Goal: Information Seeking & Learning: Compare options

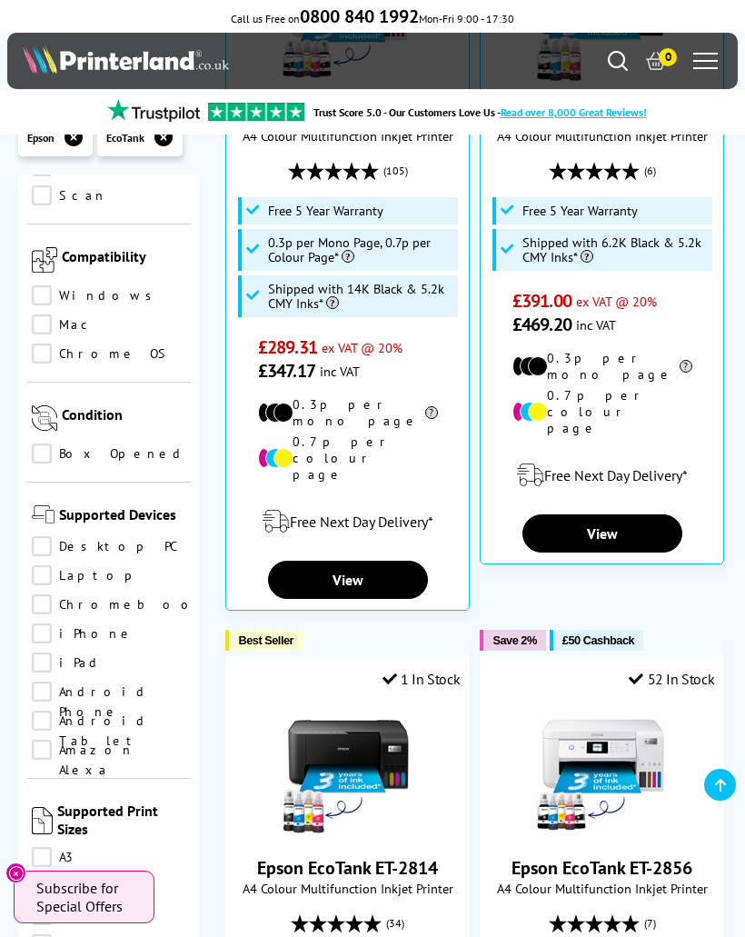
click at [10, 866] on icon "Close" at bounding box center [16, 873] width 15 height 15
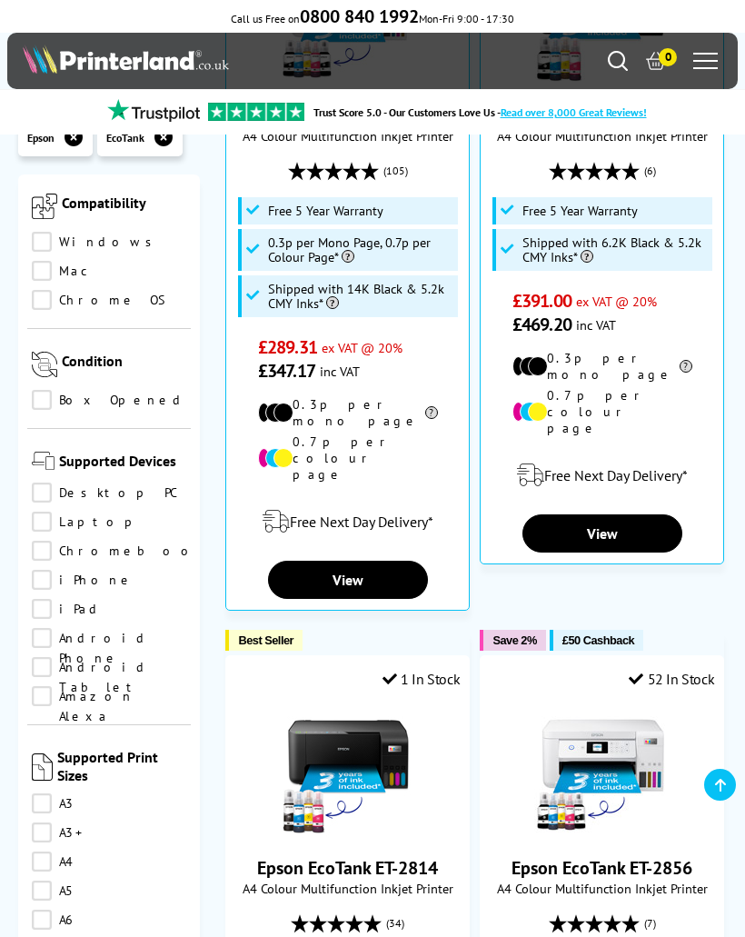
scroll to position [1500, 0]
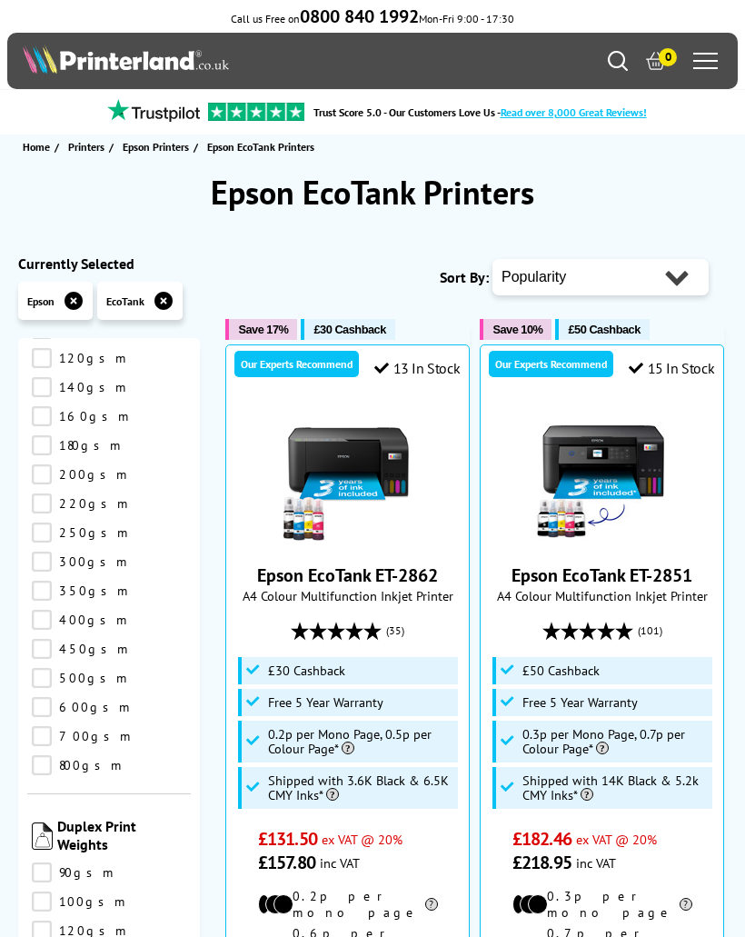
scroll to position [2911, 0]
click at [580, 274] on select "Popularity Rating Price - Low to High Price - High to Low Running Costs - Low t…" at bounding box center [601, 277] width 216 height 36
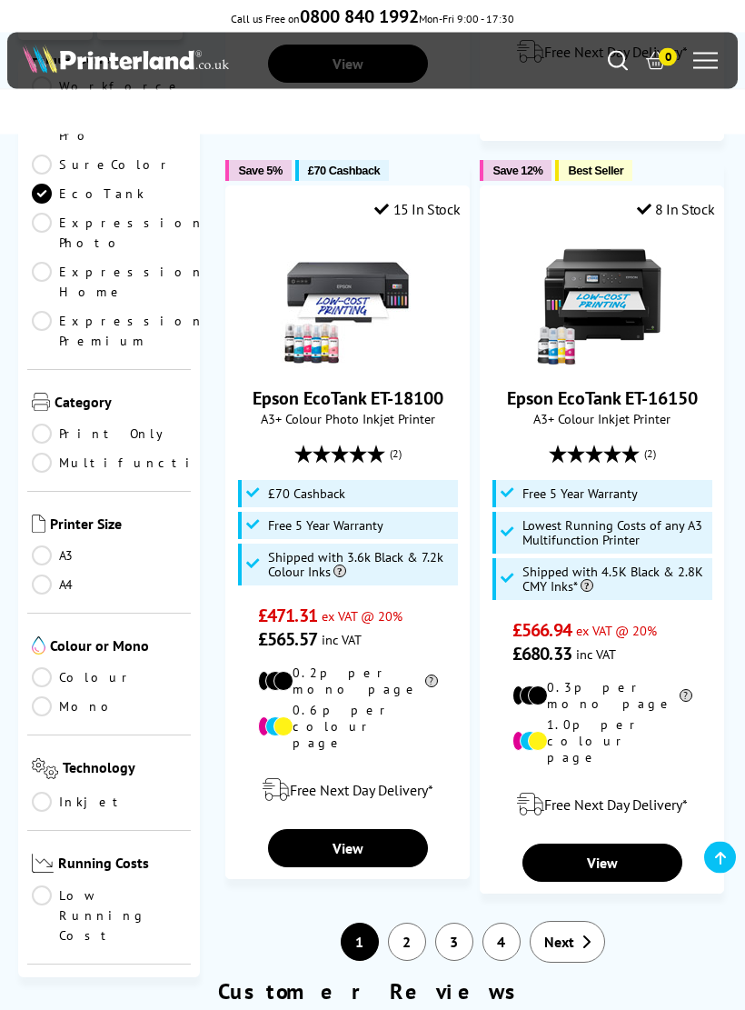
scroll to position [3980, 0]
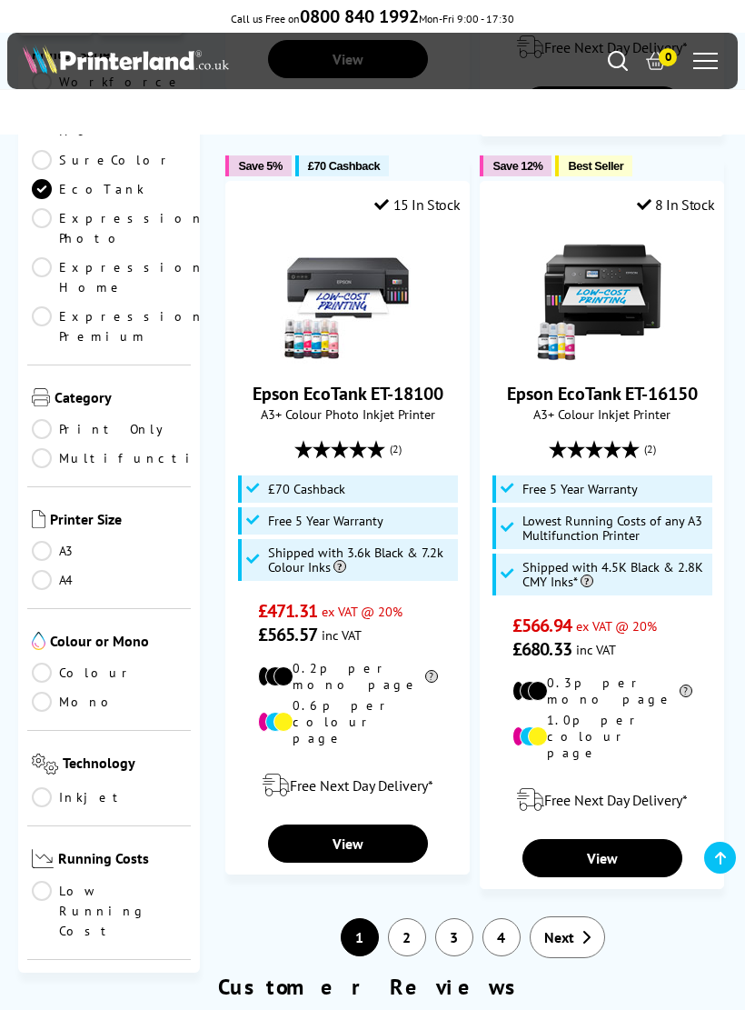
click at [404, 918] on link "2" at bounding box center [407, 937] width 38 height 38
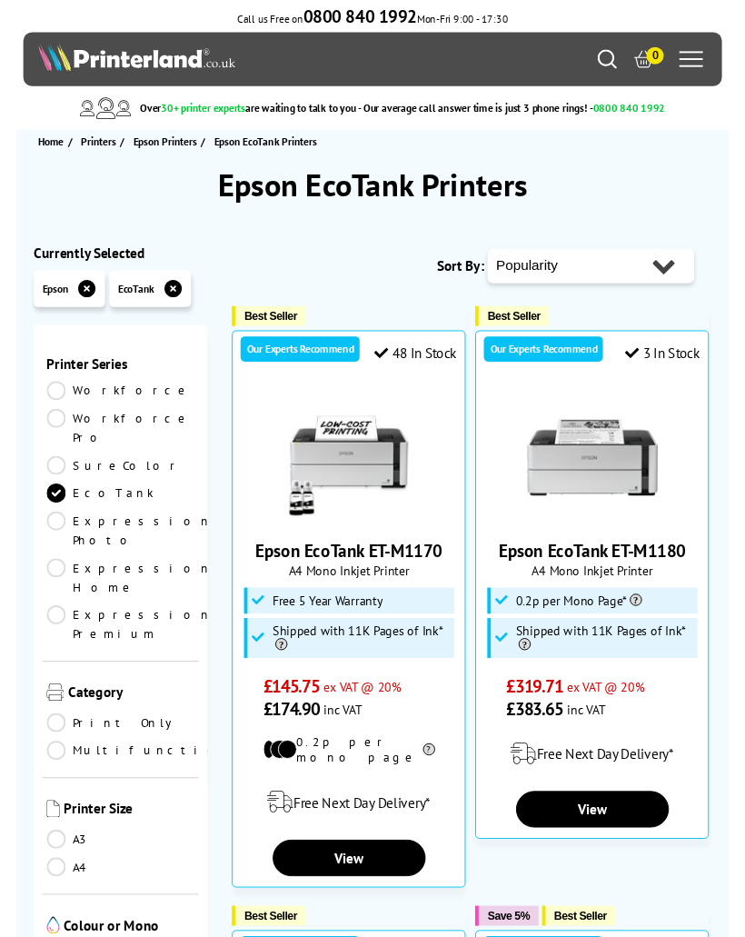
scroll to position [44, 0]
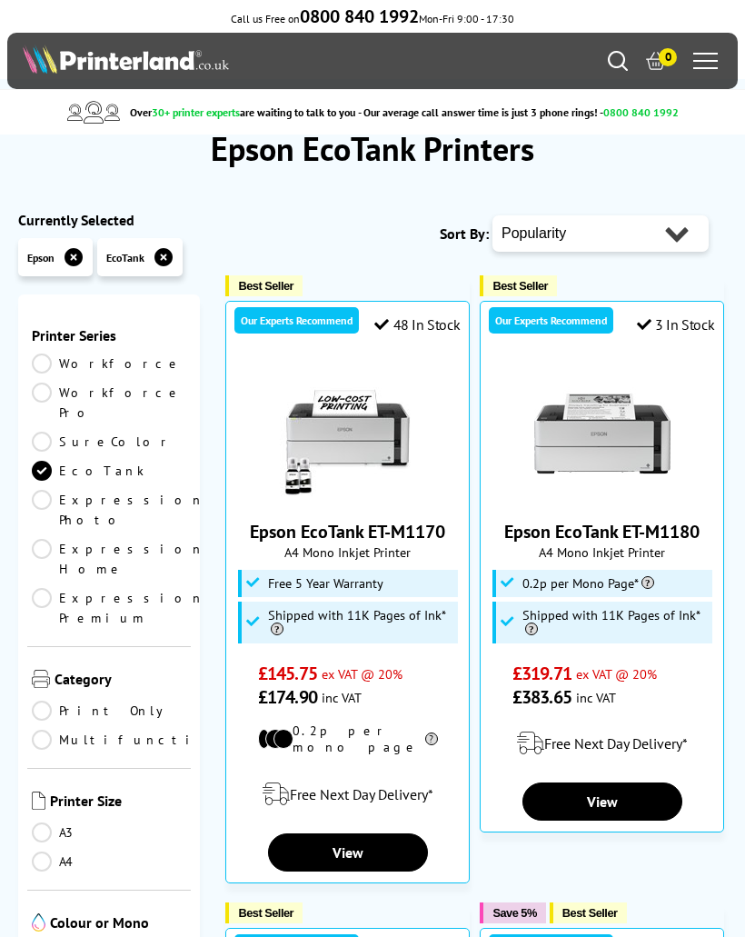
click at [651, 236] on select "Popularity Rating Price - Low to High Price - High to Low Running Costs - Low t…" at bounding box center [601, 233] width 216 height 36
select select "Price Ascending"
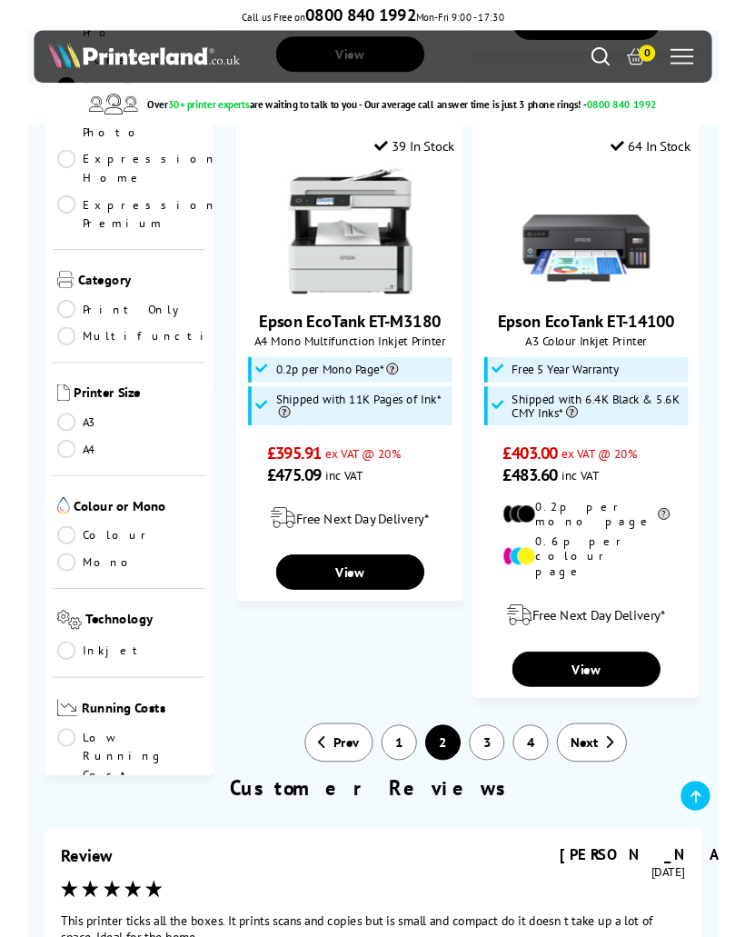
scroll to position [4144, 0]
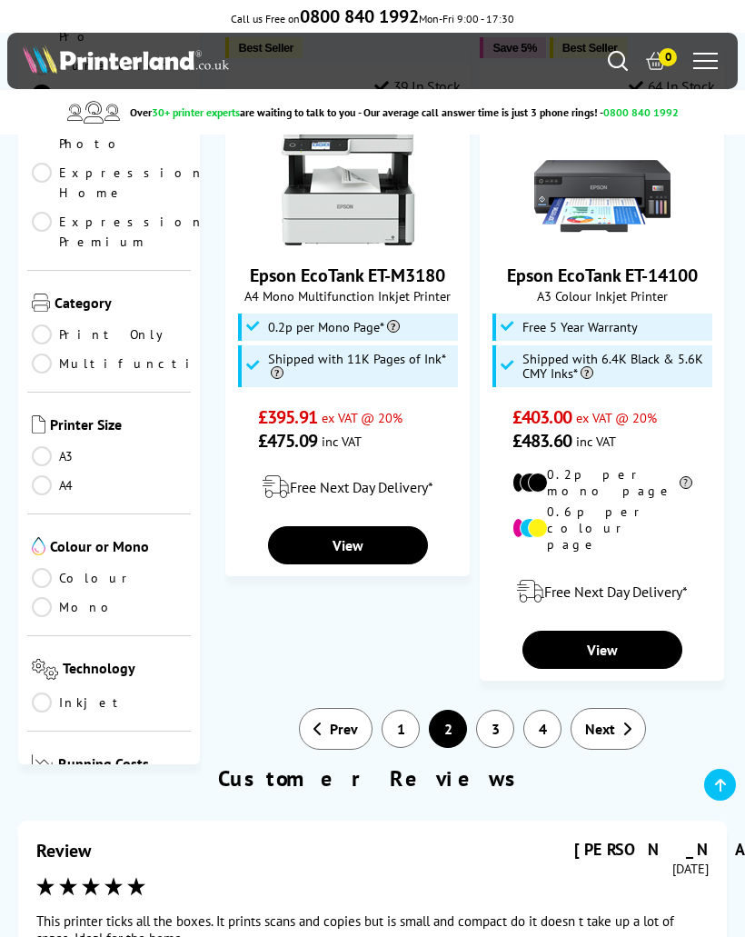
click at [403, 710] on link "1" at bounding box center [401, 729] width 38 height 38
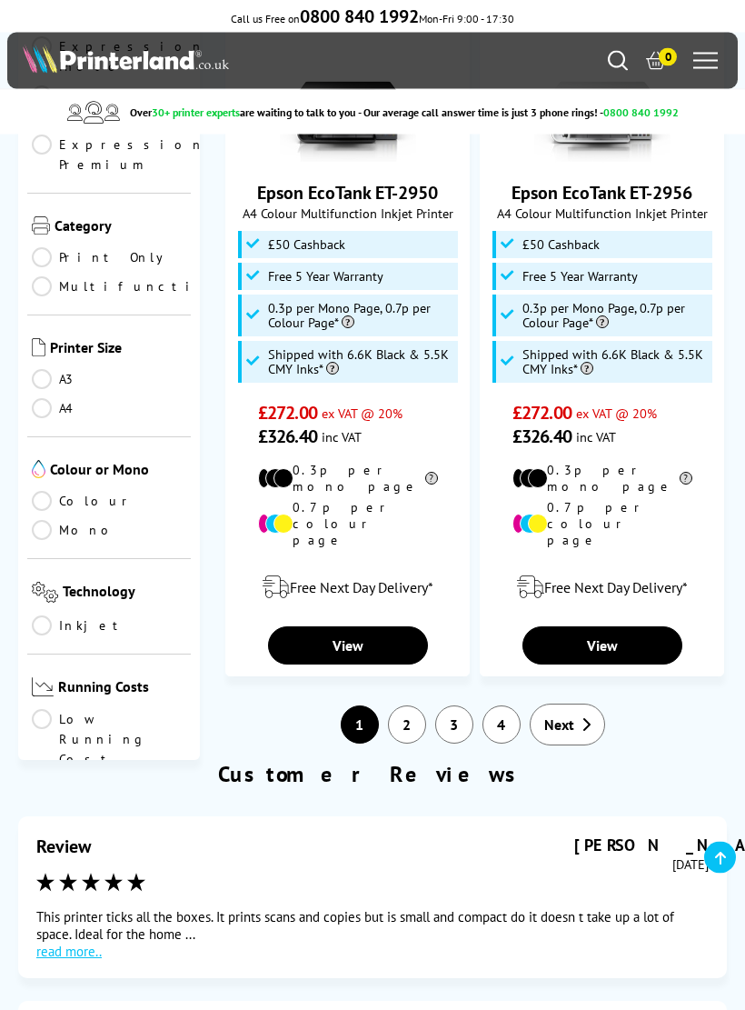
scroll to position [4279, 0]
click at [572, 703] on link "Next" at bounding box center [567, 724] width 75 height 42
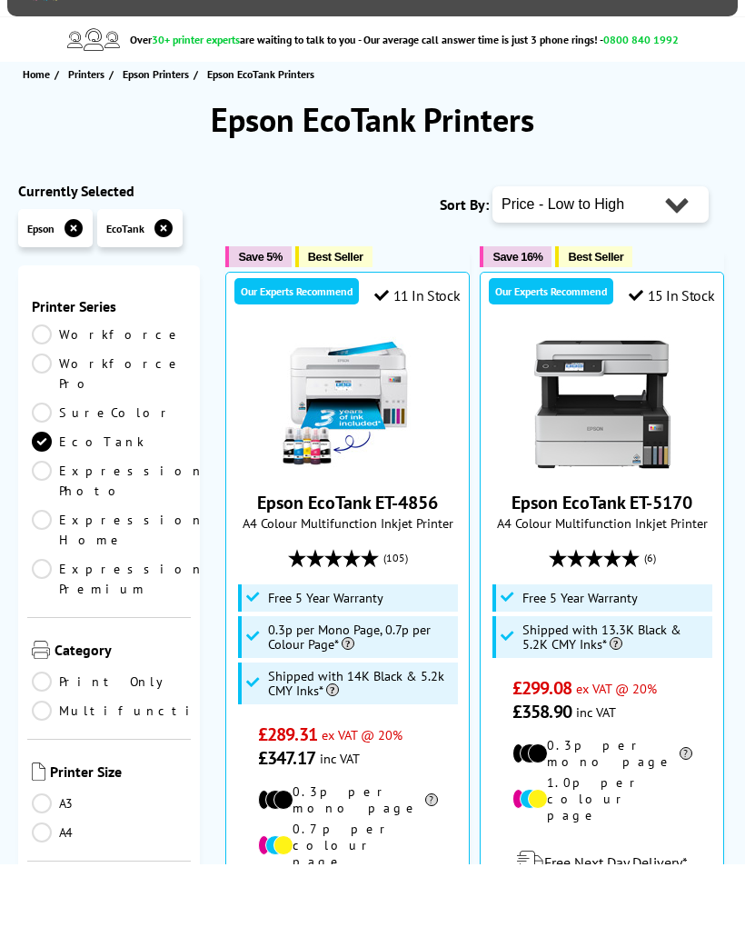
click at [637, 259] on select "Popularity Rating Price - Low to High Price - High to Low Running Costs - Low t…" at bounding box center [601, 277] width 216 height 36
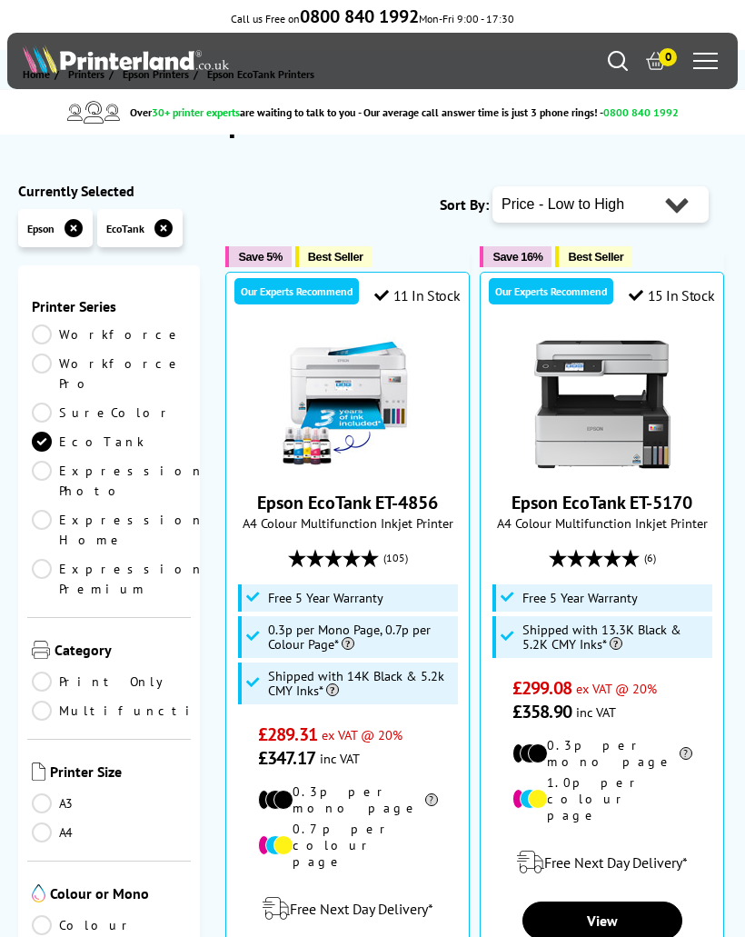
select select "Running Costs"
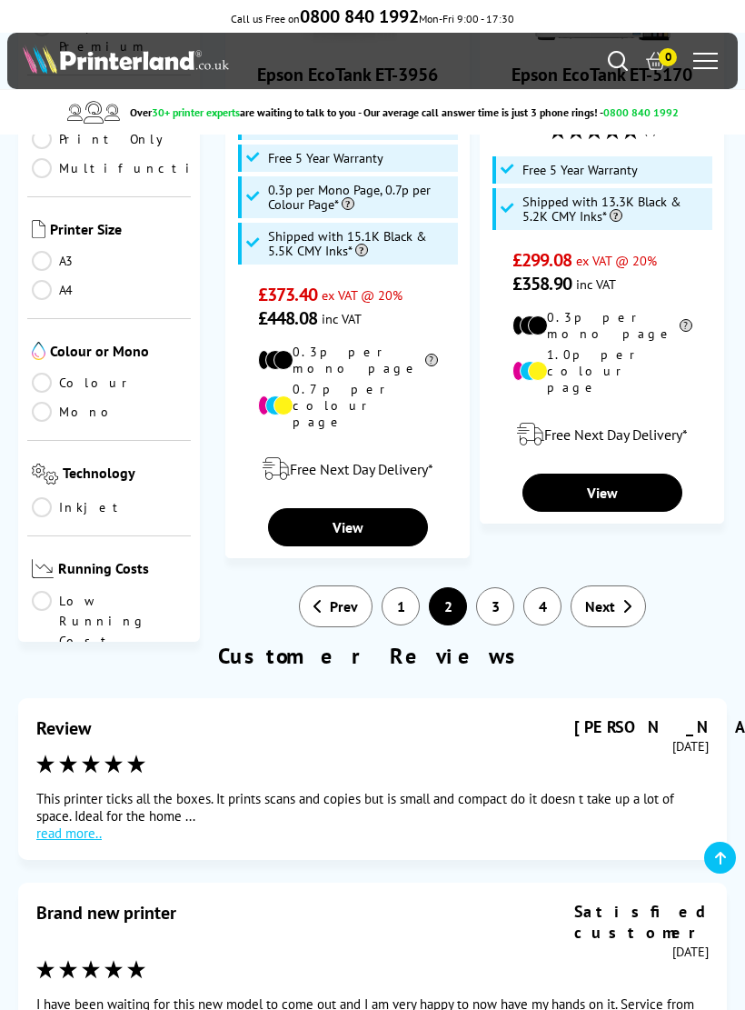
scroll to position [4379, 0]
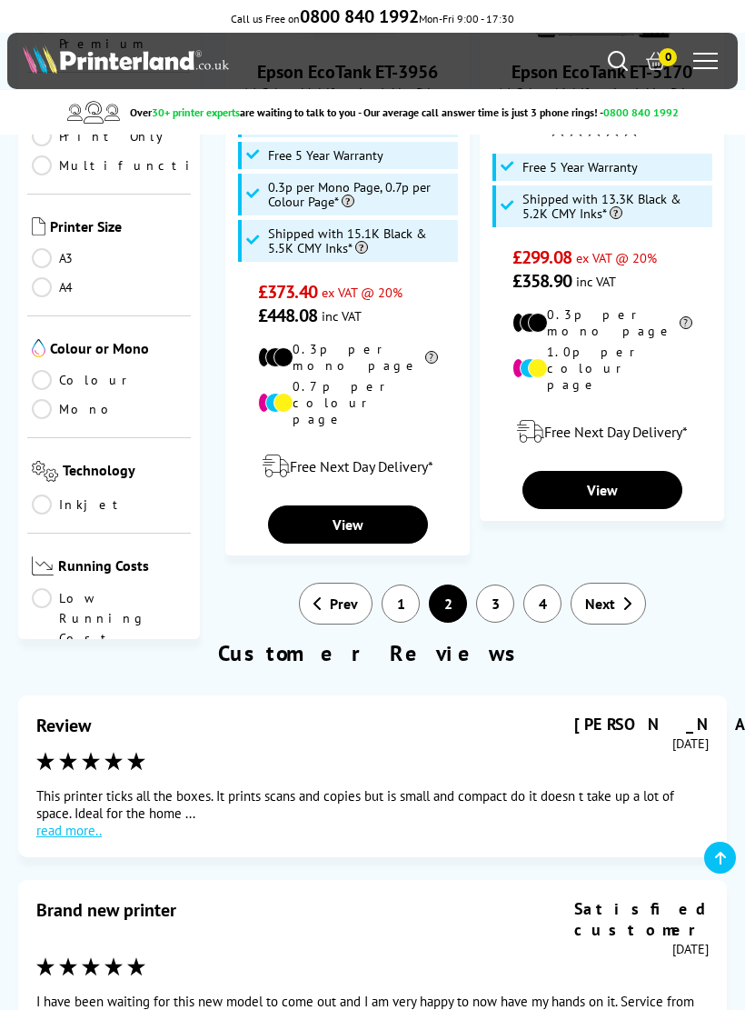
click at [403, 584] on link "1" at bounding box center [401, 603] width 38 height 38
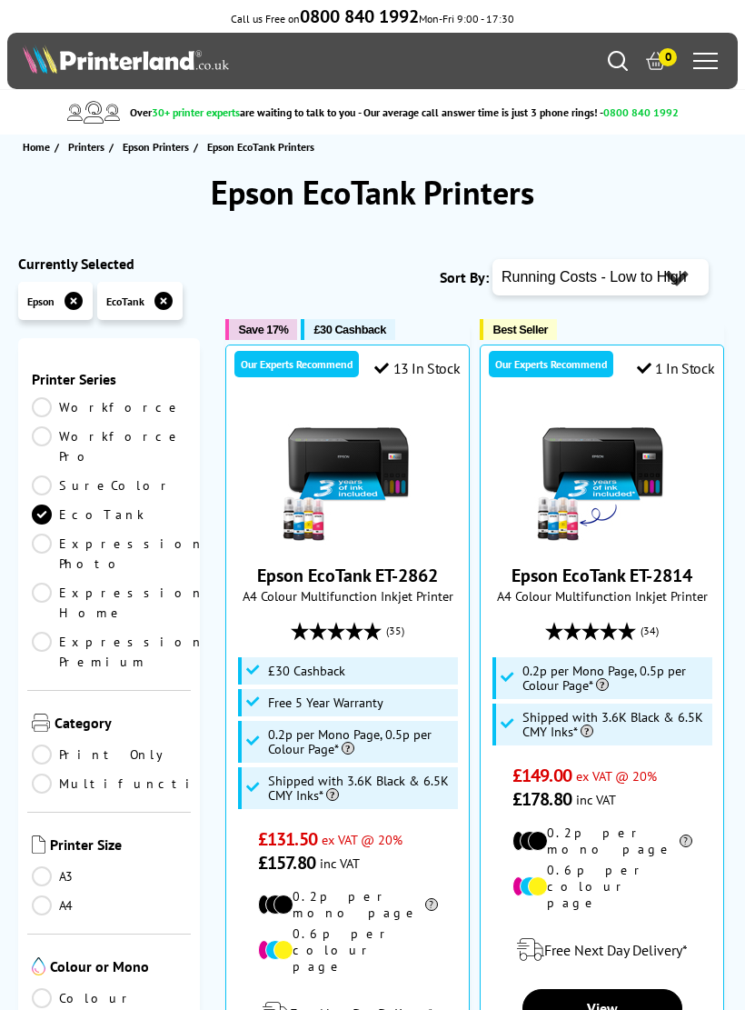
click at [358, 458] on img at bounding box center [348, 477] width 136 height 136
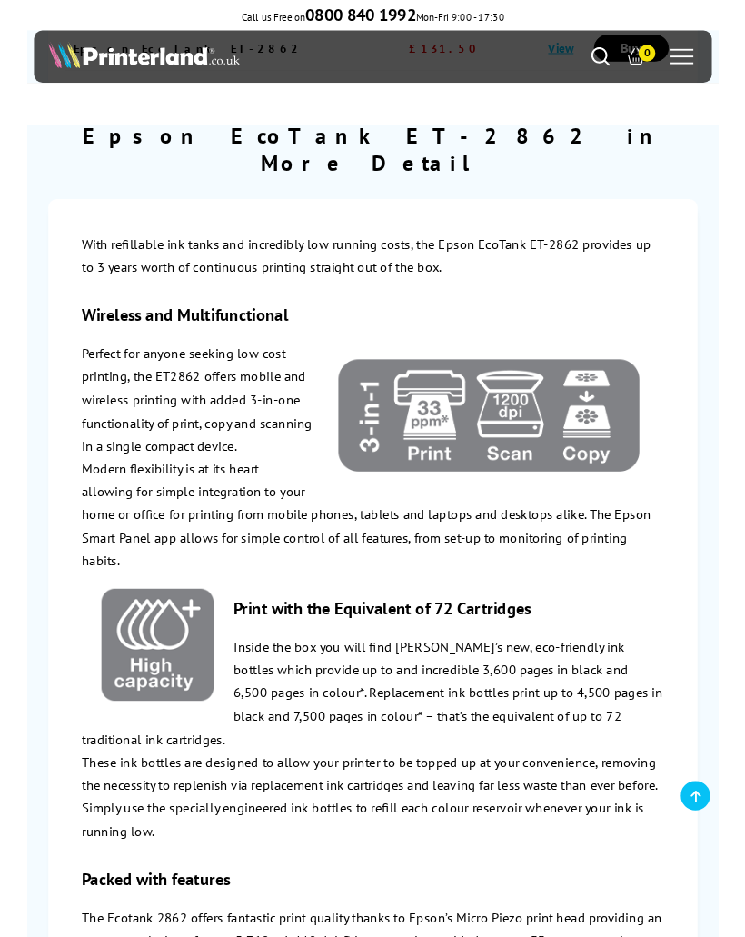
scroll to position [2593, 0]
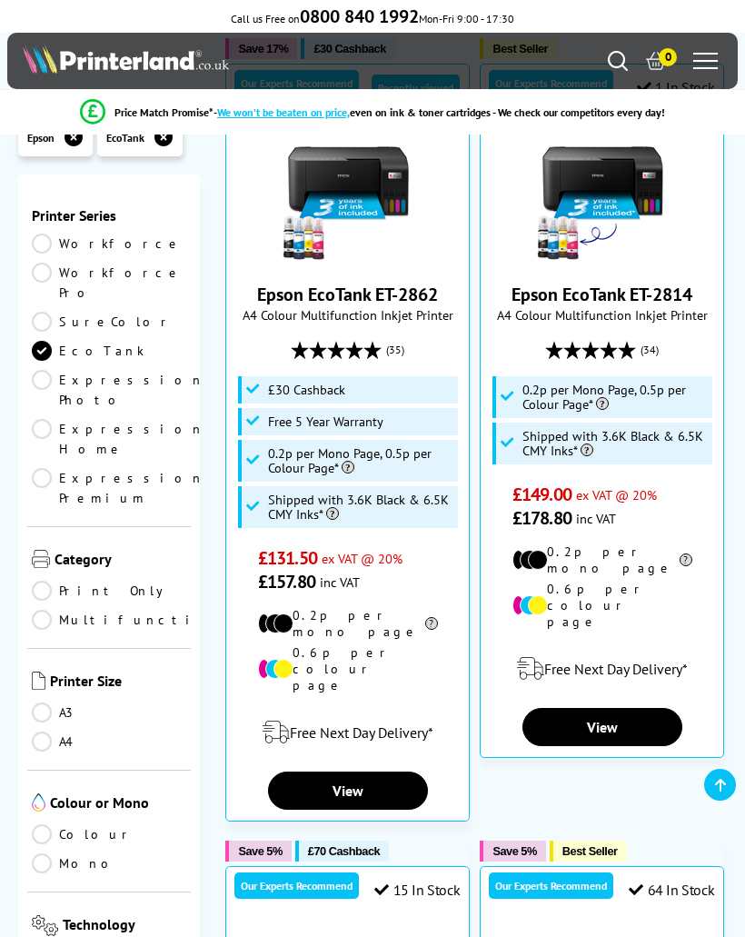
scroll to position [280, 0]
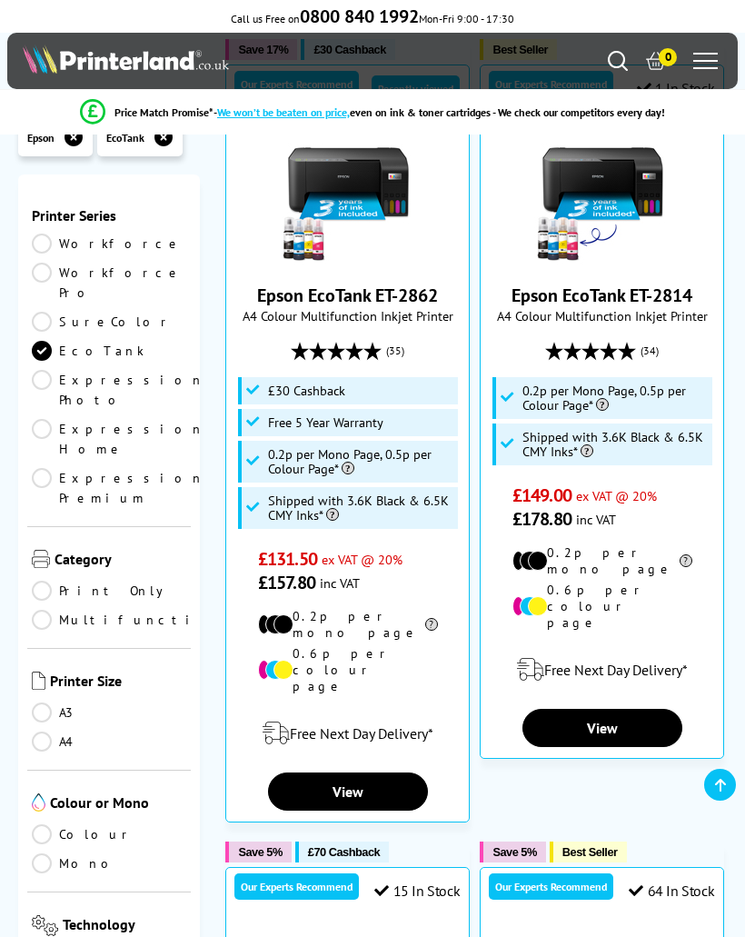
click at [613, 226] on img at bounding box center [602, 197] width 136 height 136
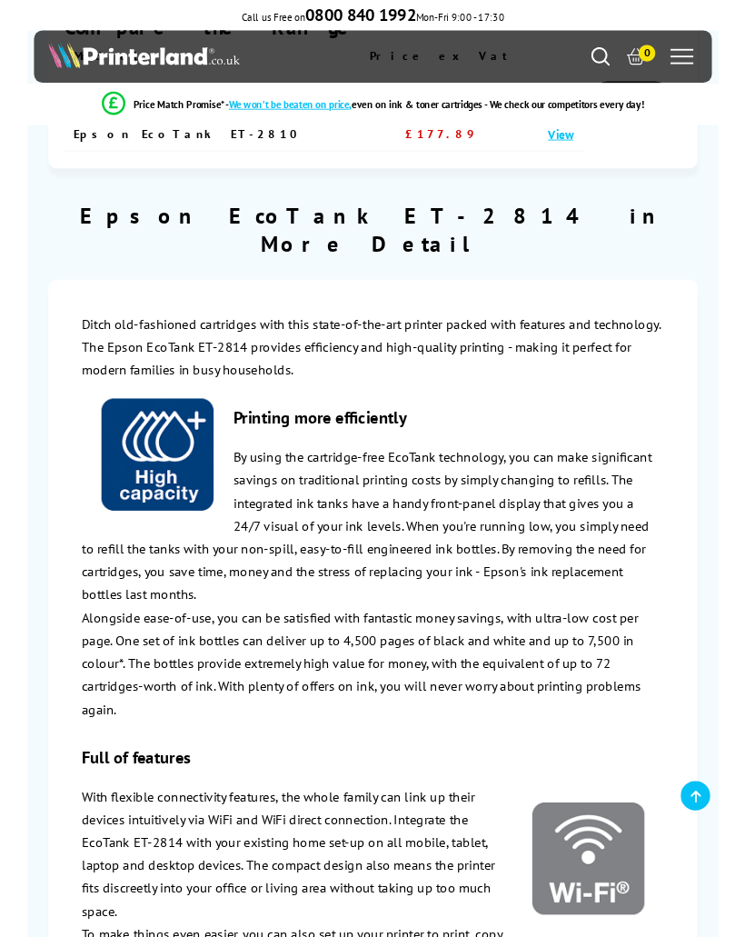
scroll to position [2359, 0]
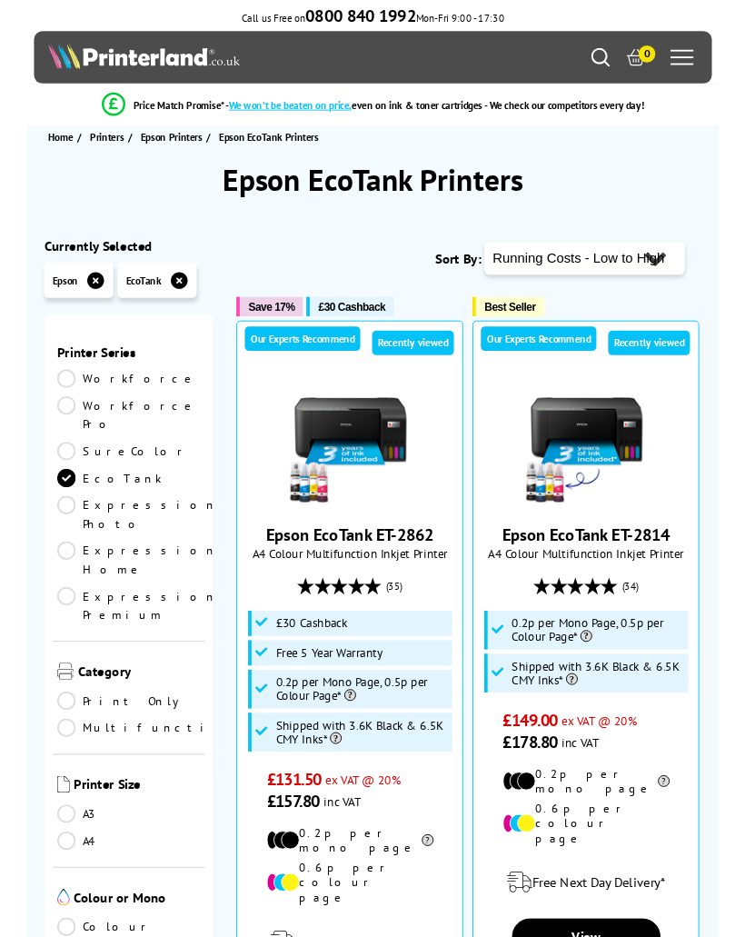
scroll to position [73, 0]
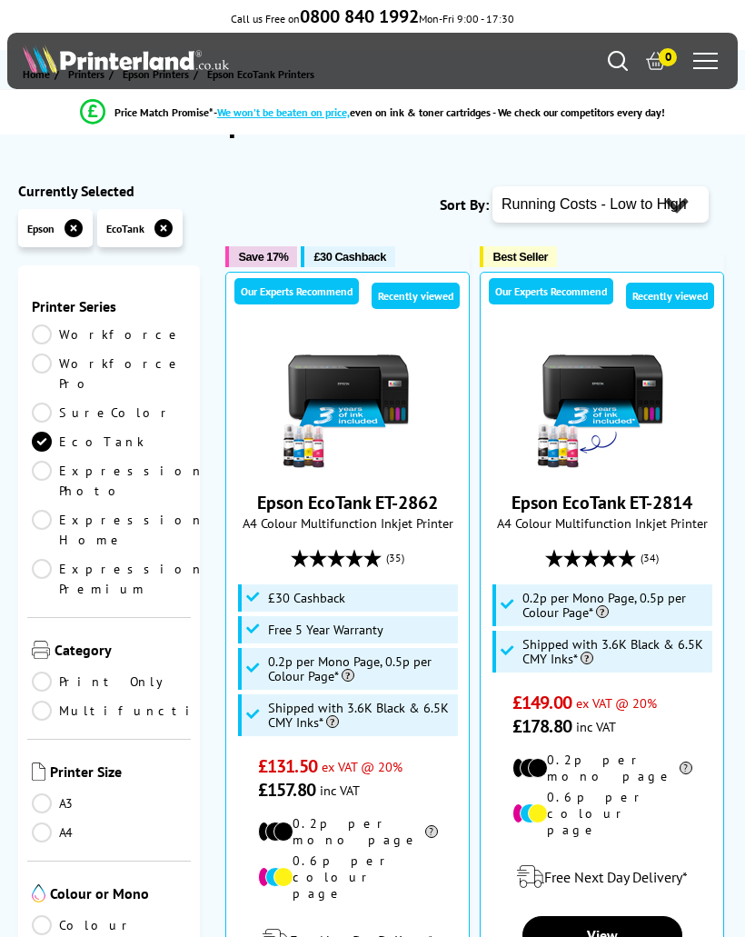
click at [624, 198] on select "Popularity Rating Price - Low to High Price - High to Low Running Costs - Low t…" at bounding box center [601, 204] width 216 height 36
select select "Price Ascending"
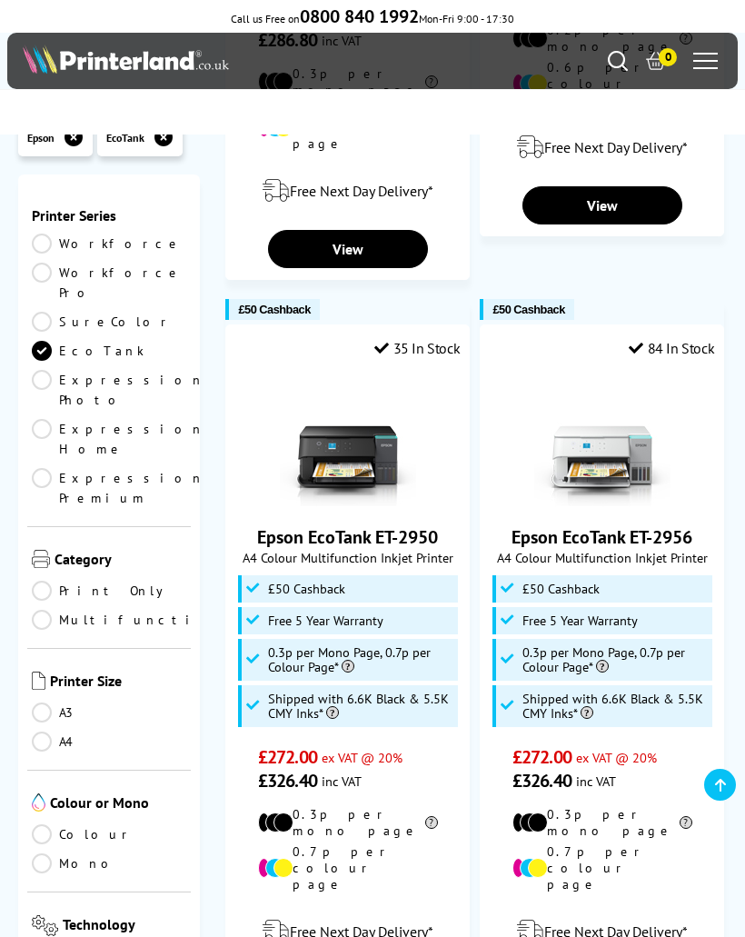
scroll to position [3933, 0]
click at [605, 372] on img at bounding box center [602, 440] width 136 height 136
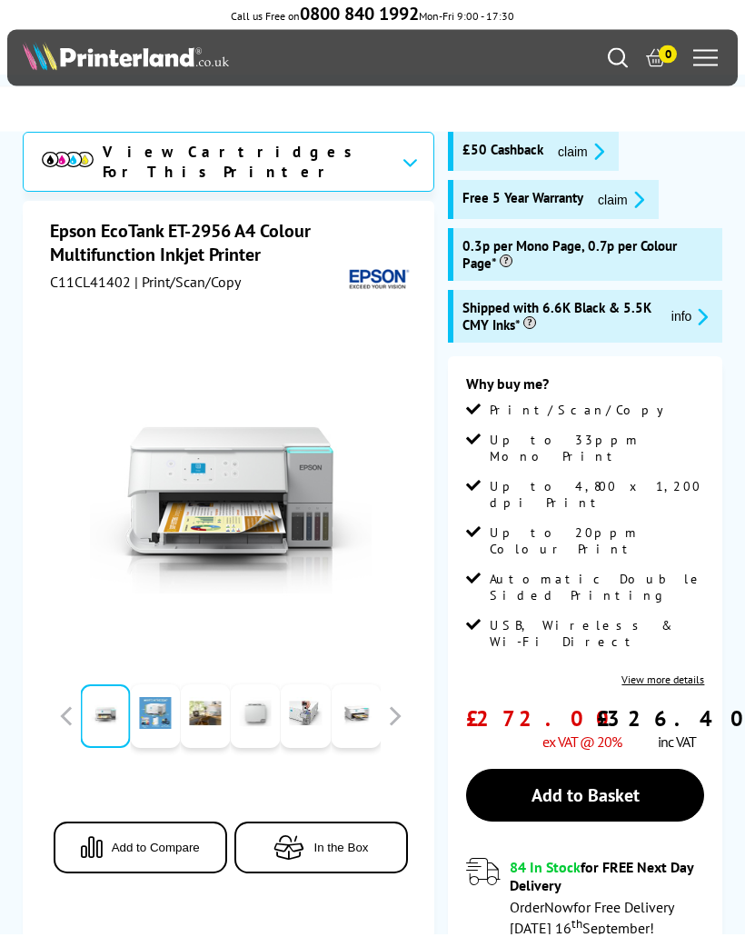
scroll to position [48, 0]
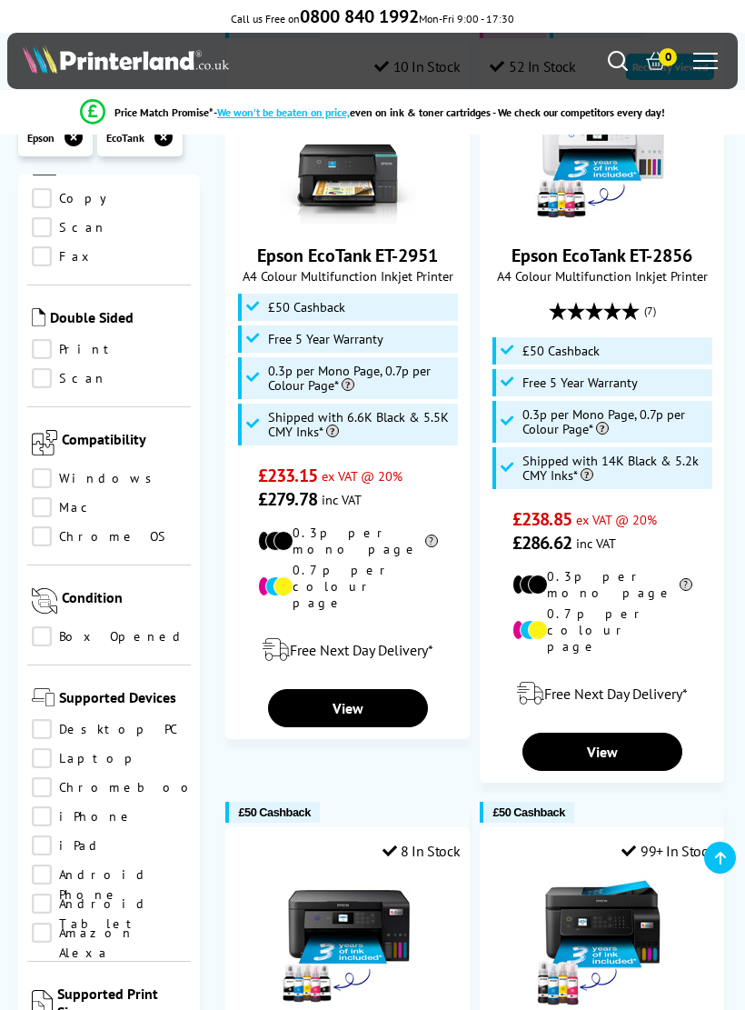
scroll to position [1258, 0]
click at [39, 833] on link "iPad" at bounding box center [109, 843] width 154 height 20
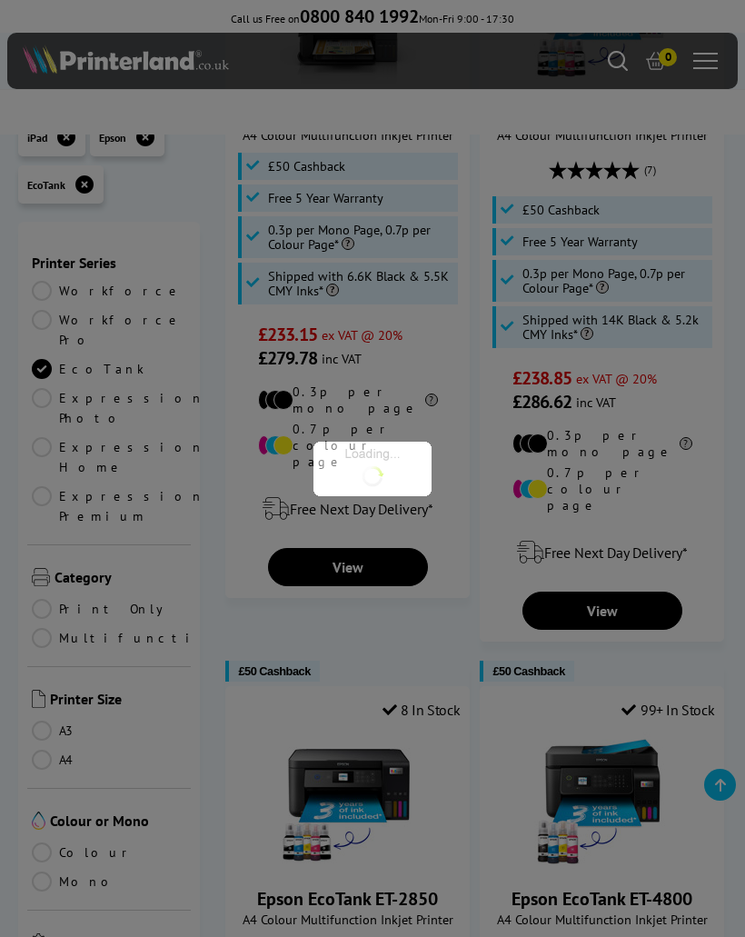
scroll to position [1258, 0]
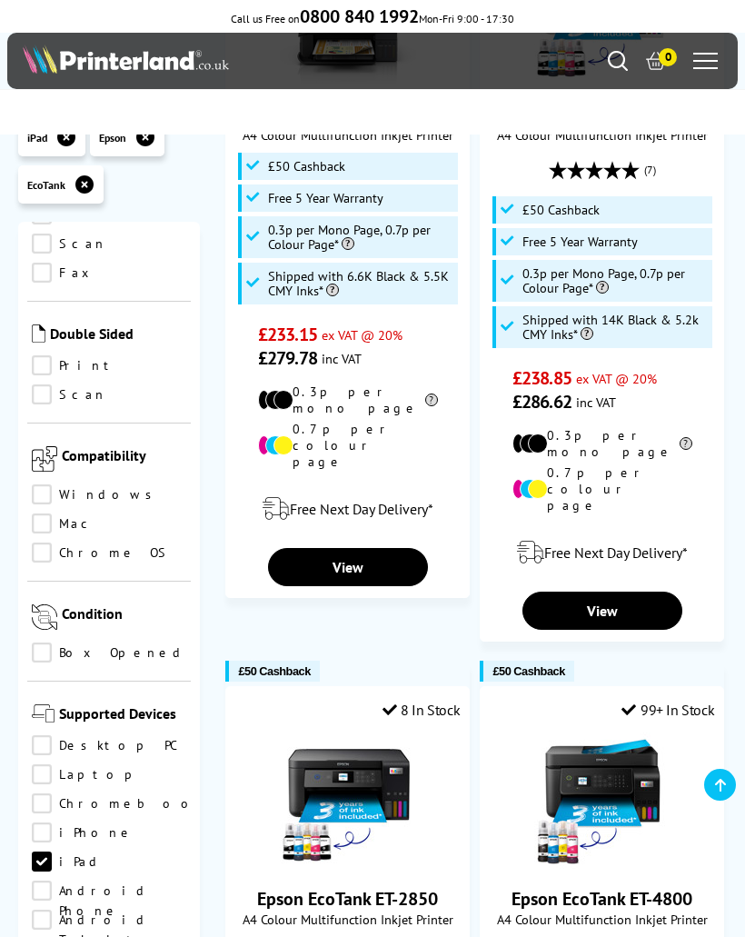
click at [35, 822] on link "iPhone" at bounding box center [109, 832] width 154 height 20
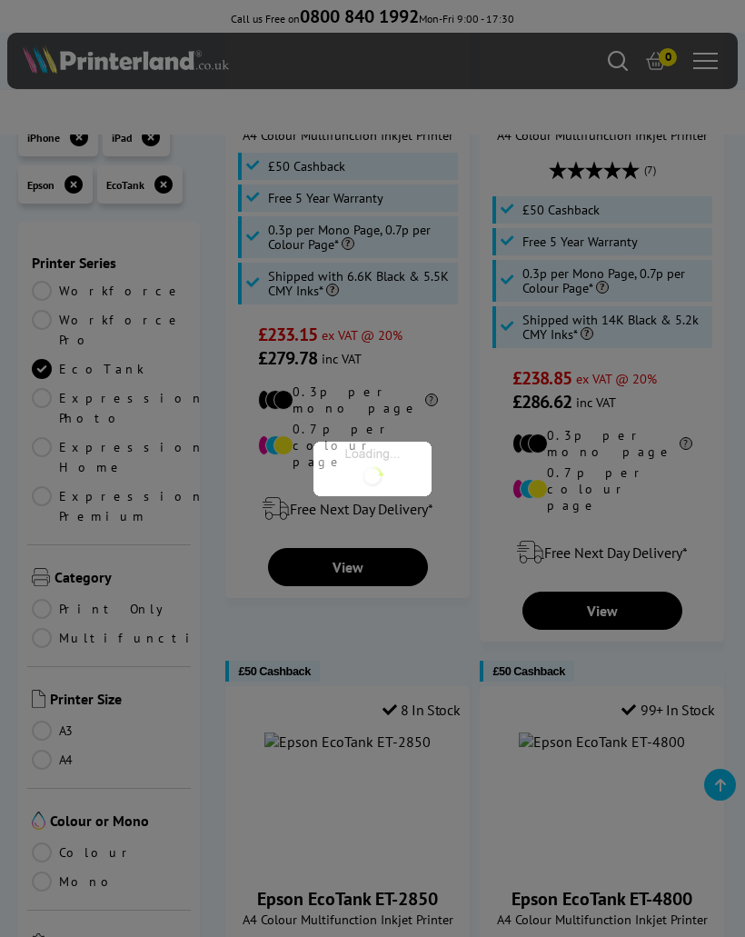
scroll to position [1258, 0]
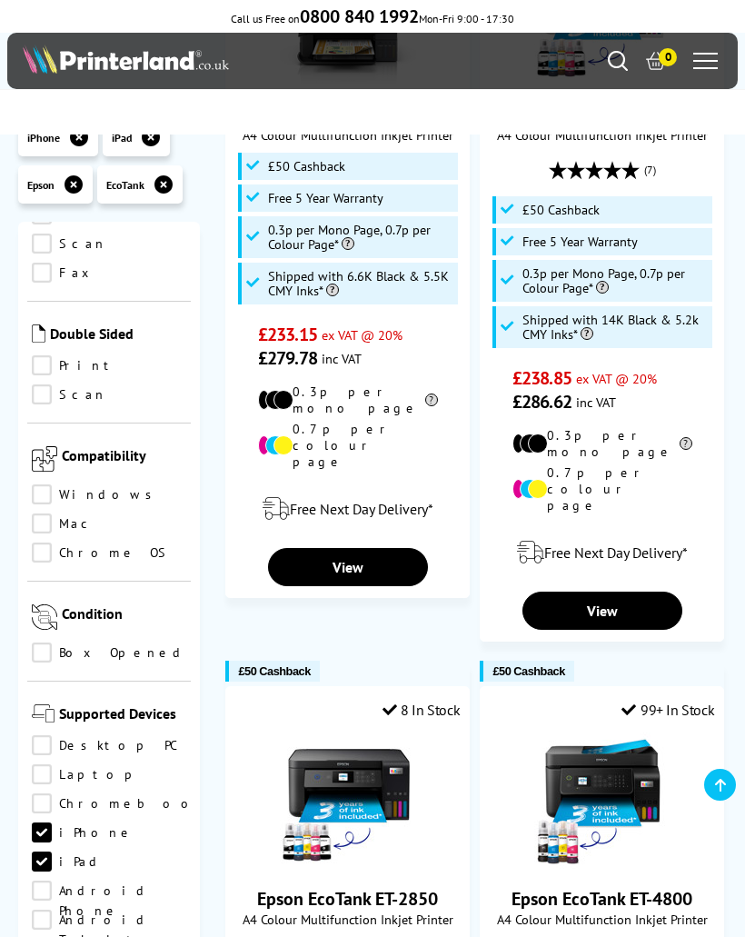
click at [41, 764] on link "Laptop" at bounding box center [109, 774] width 154 height 20
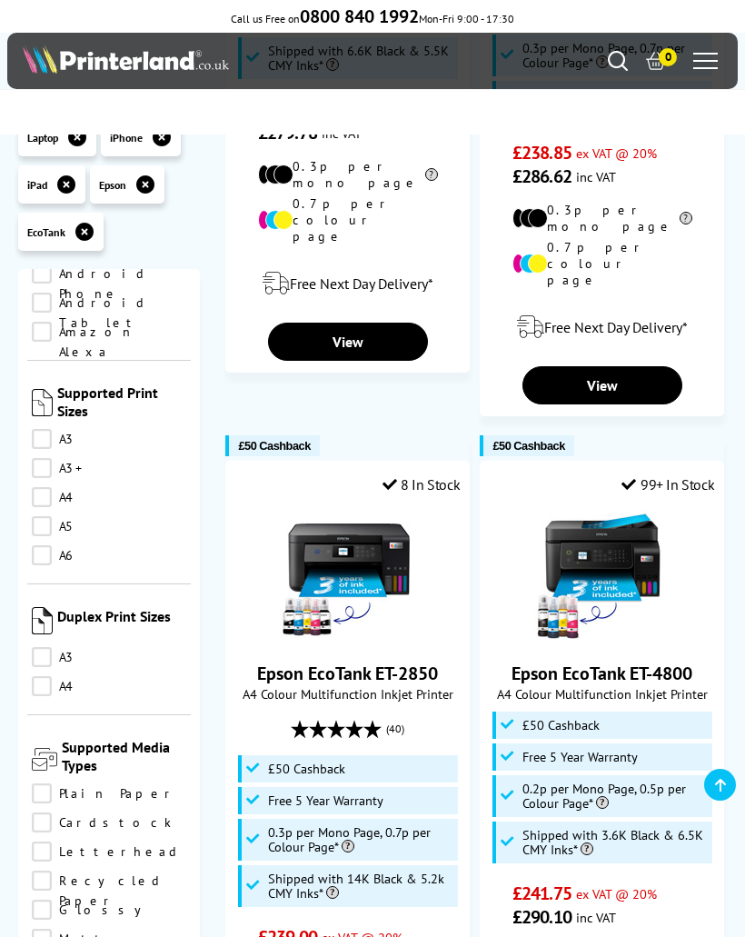
scroll to position [2943, 0]
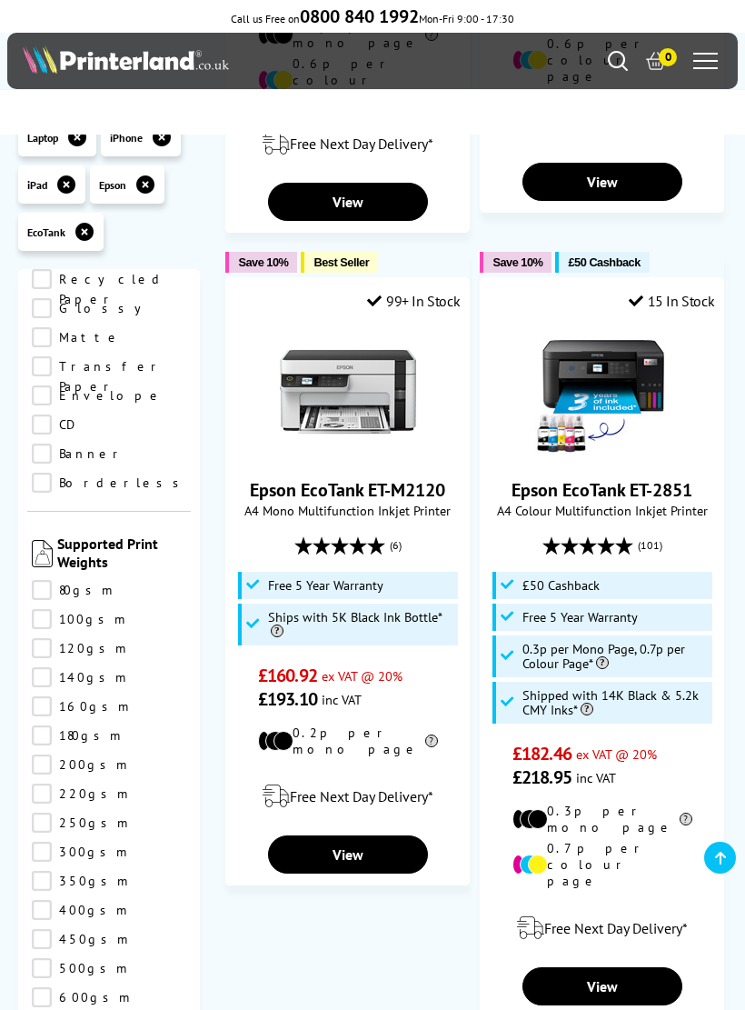
click at [75, 145] on icon at bounding box center [77, 137] width 18 height 18
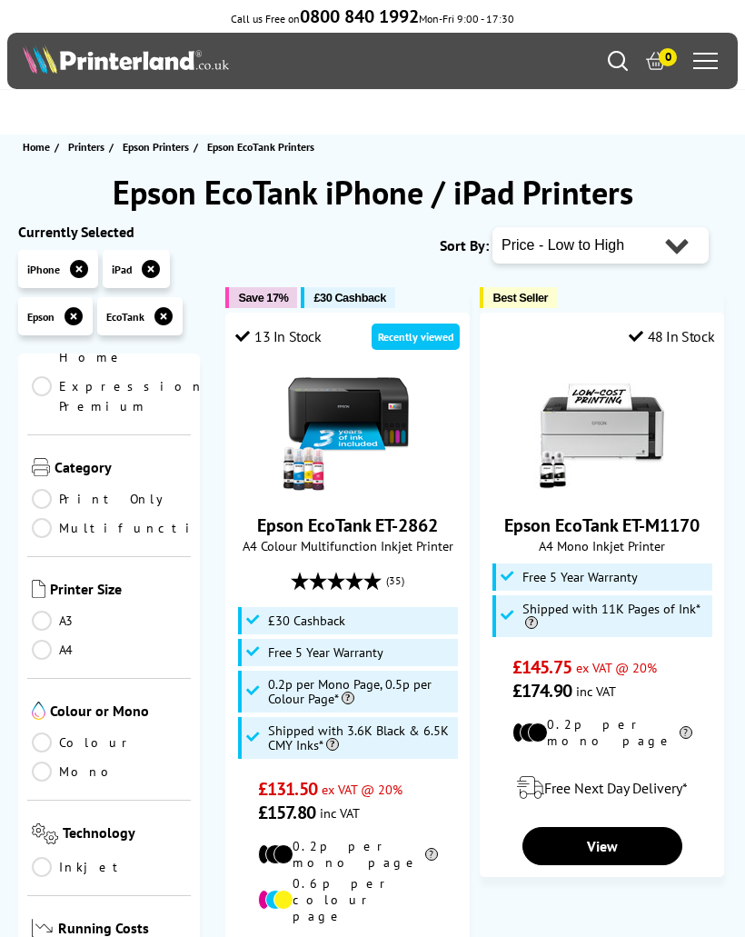
click at [38, 732] on link "Colour" at bounding box center [109, 742] width 154 height 20
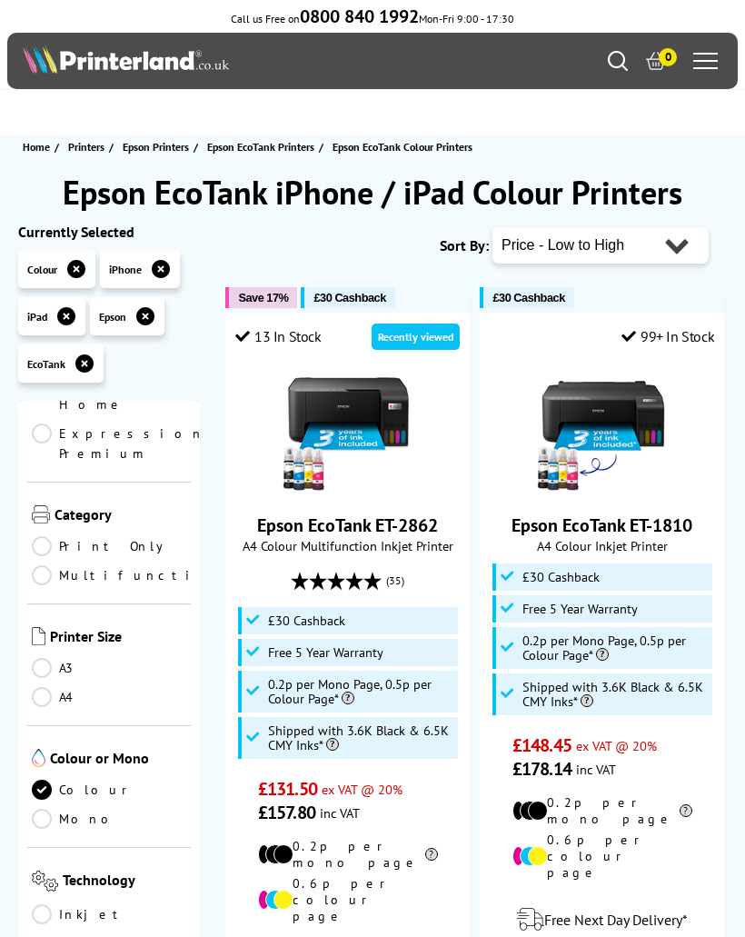
click at [49, 809] on link "Mono" at bounding box center [109, 819] width 154 height 20
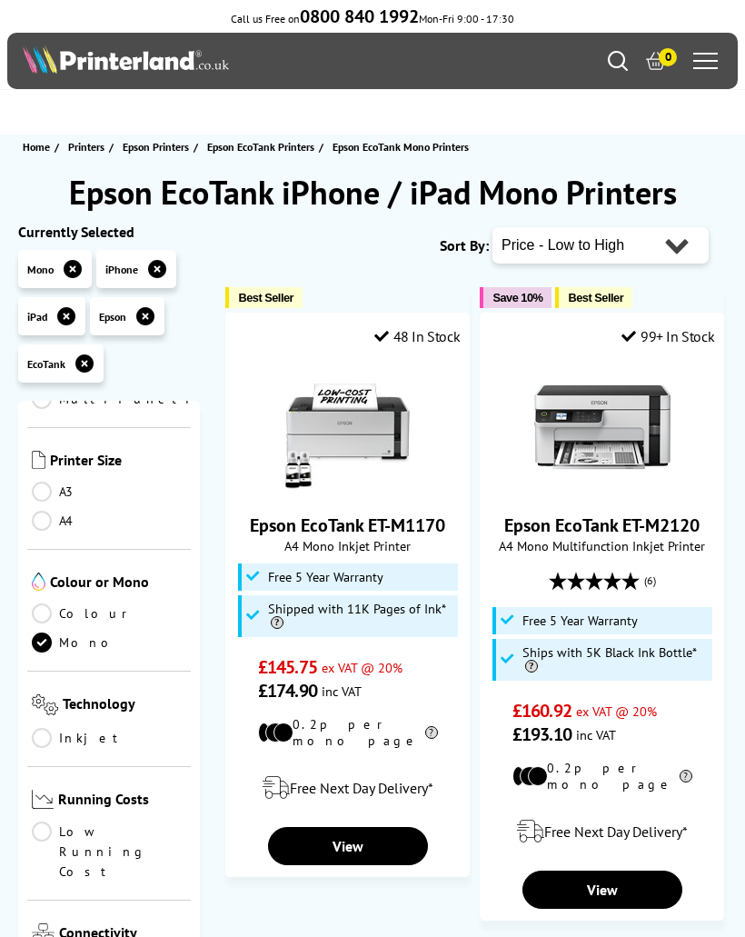
click at [41, 607] on link "Colour" at bounding box center [109, 613] width 154 height 20
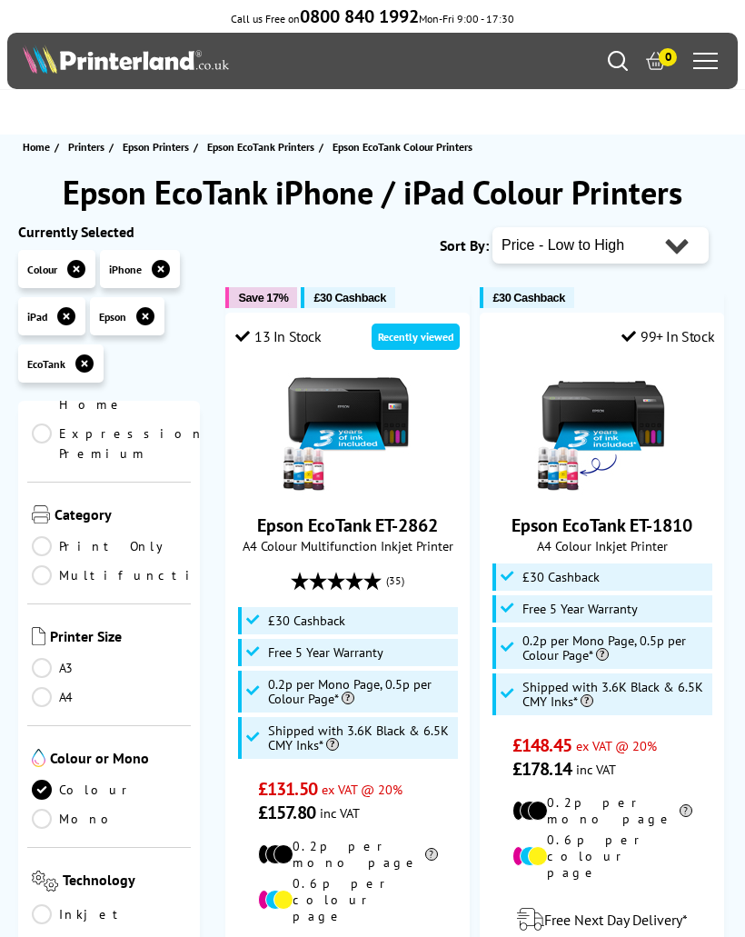
click at [40, 565] on link "Multifunction" at bounding box center [131, 575] width 198 height 20
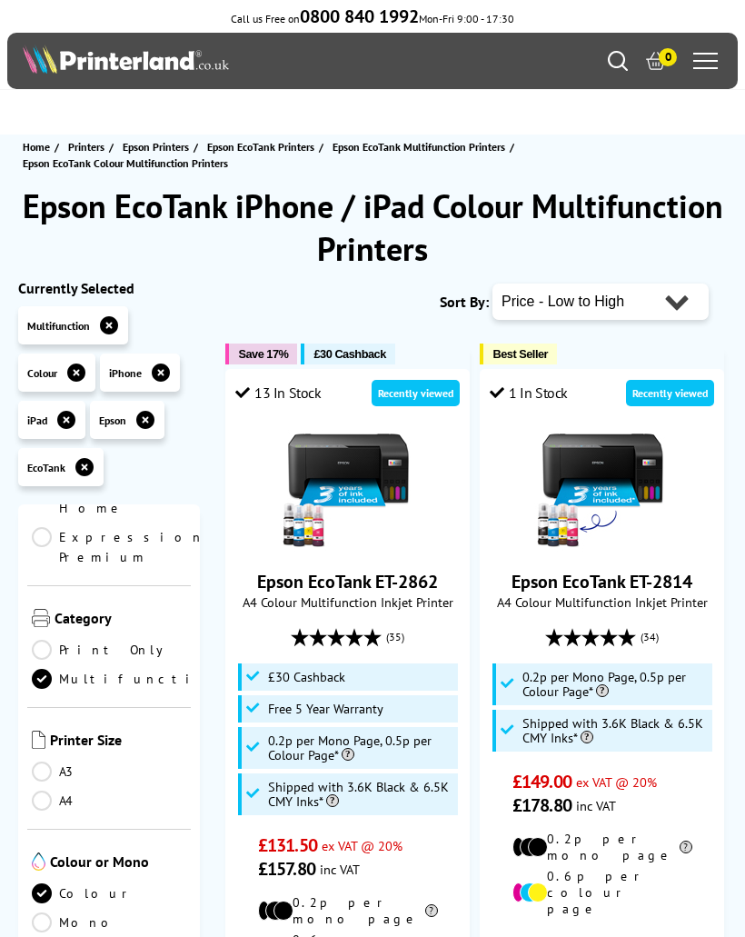
click at [34, 762] on link "A3" at bounding box center [109, 772] width 154 height 20
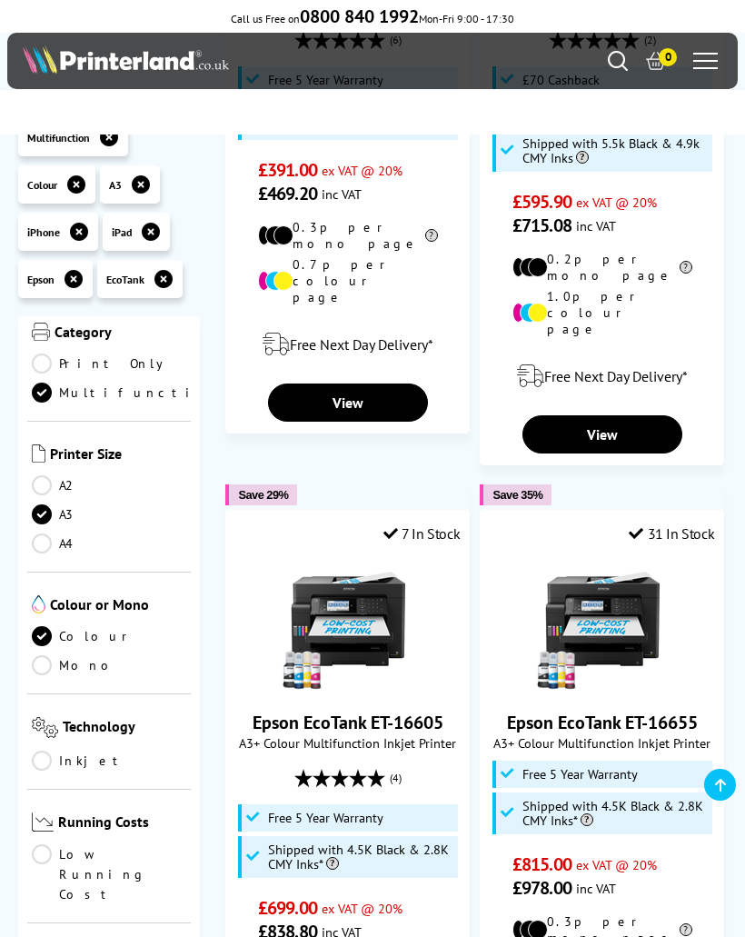
scroll to position [601, 0]
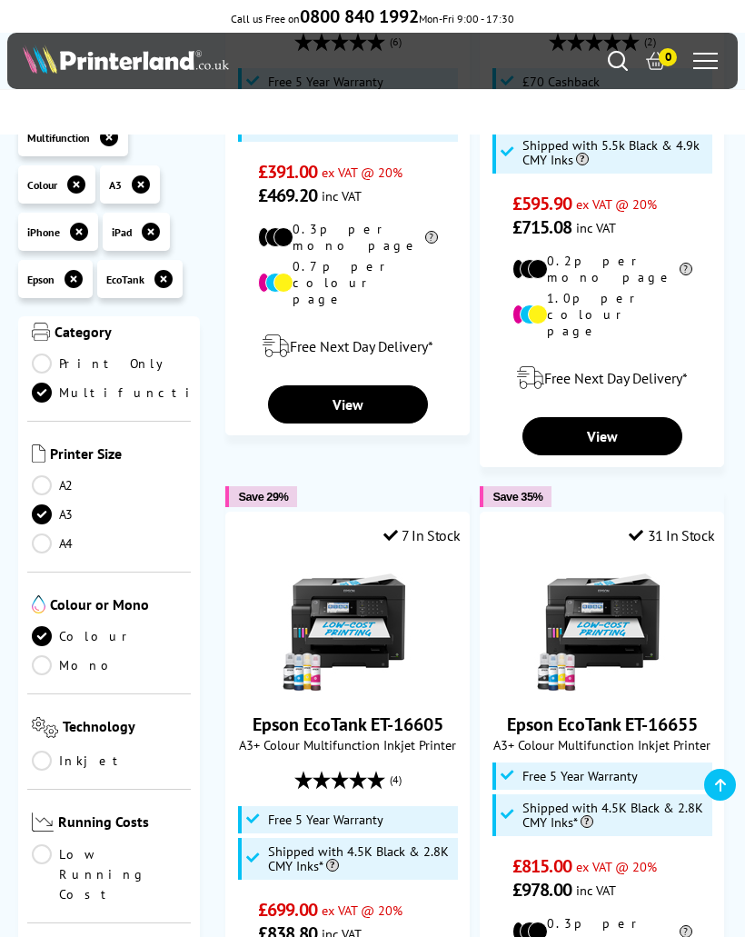
click at [36, 533] on link "A4" at bounding box center [109, 543] width 154 height 20
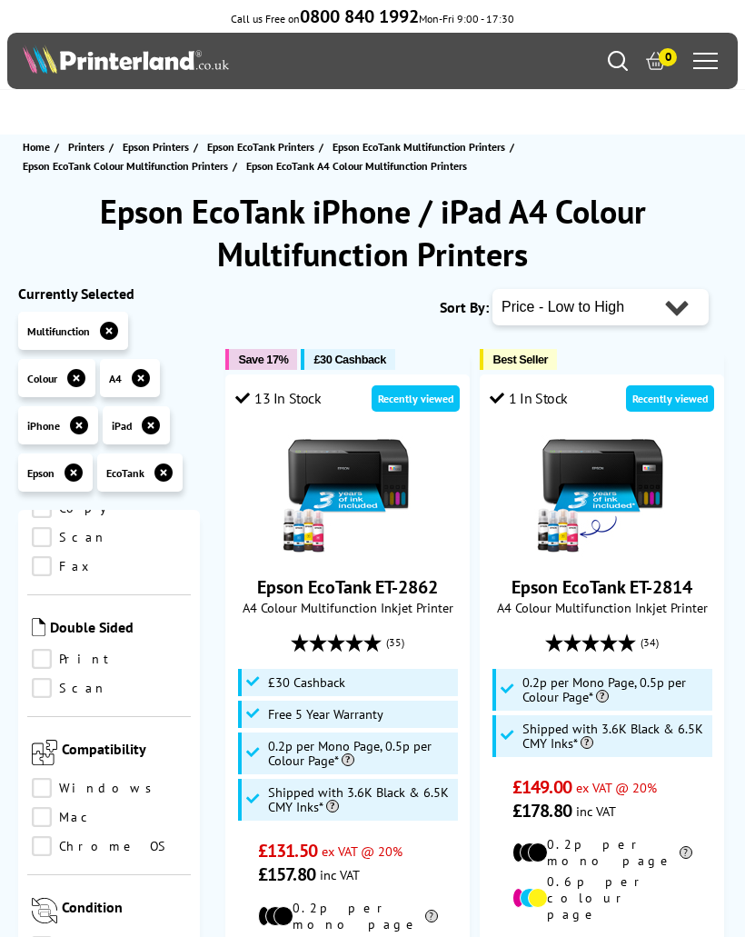
scroll to position [1254, 0]
click at [39, 647] on link "Print" at bounding box center [109, 657] width 154 height 20
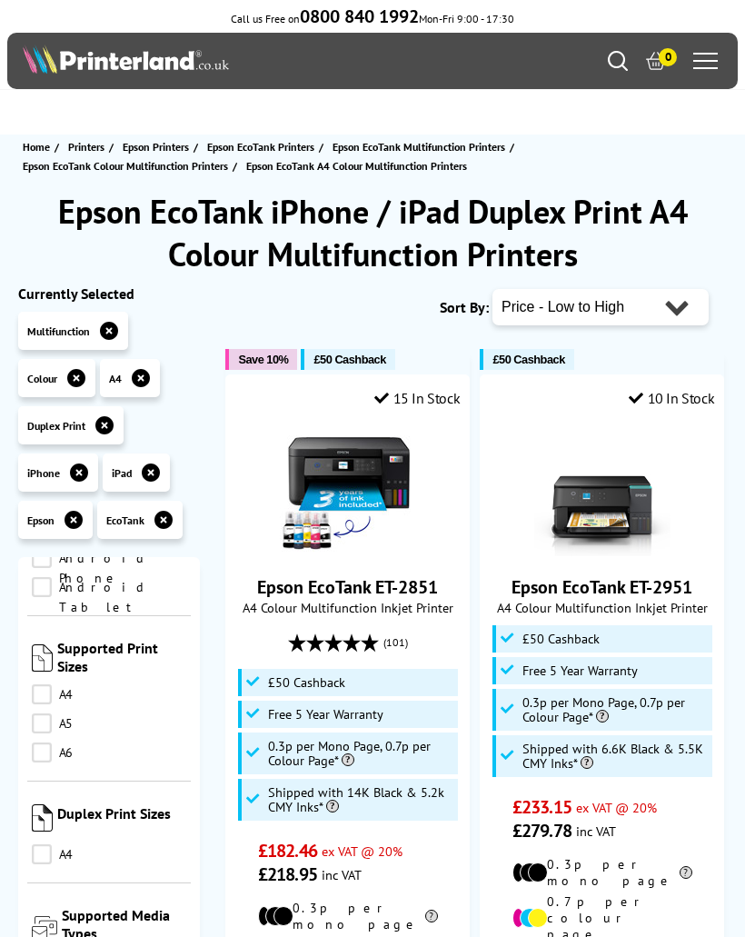
scroll to position [1839, 0]
click at [41, 683] on link "A4" at bounding box center [109, 693] width 154 height 20
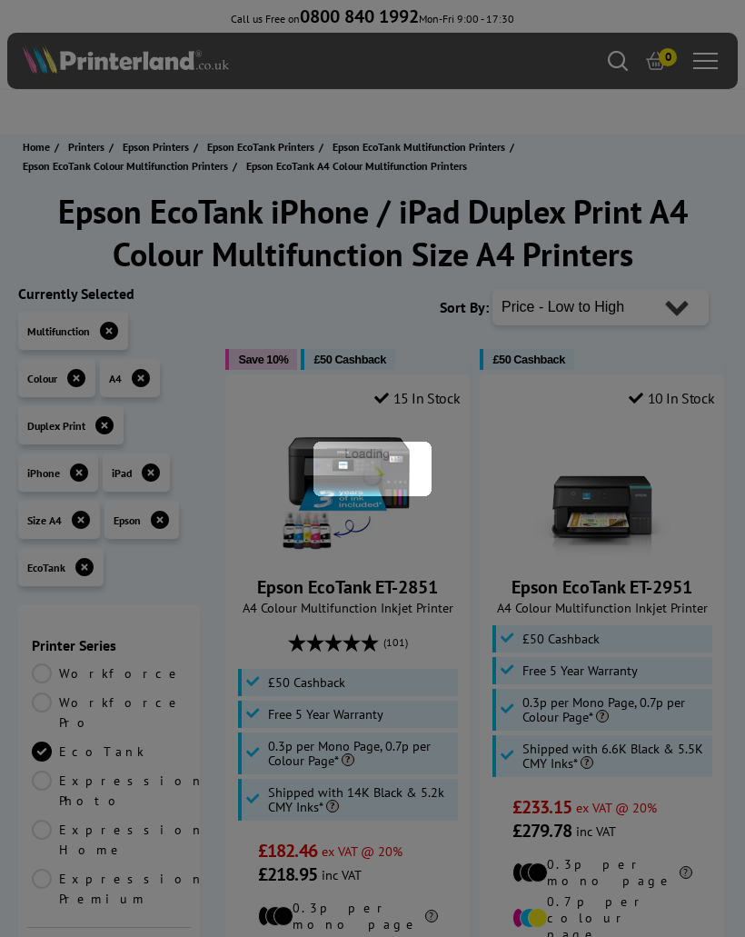
scroll to position [1839, 0]
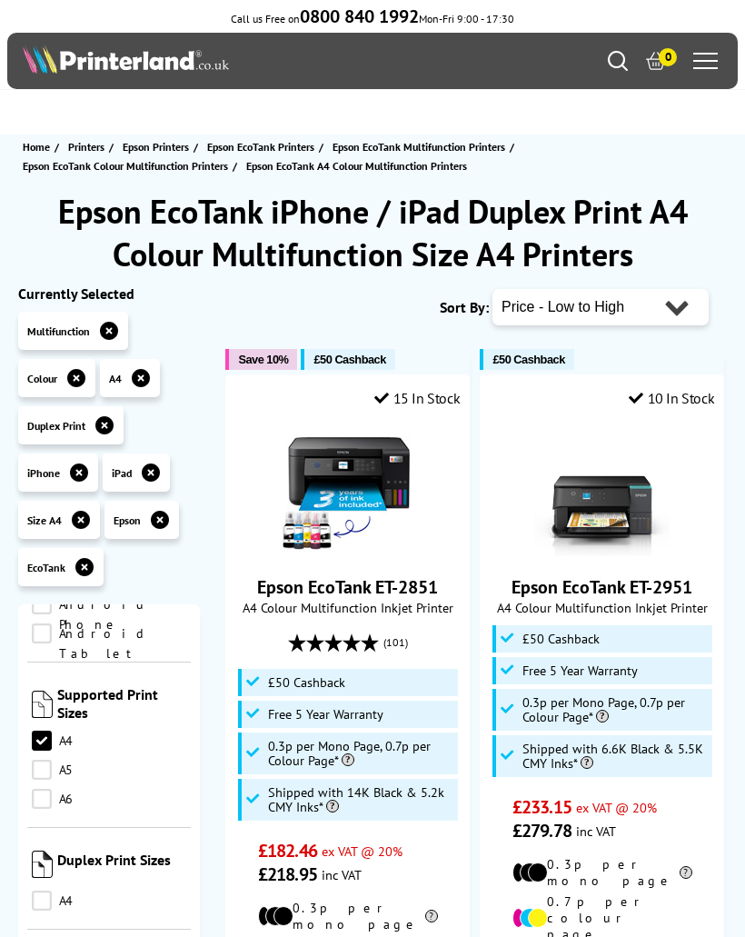
click at [35, 760] on link "A5" at bounding box center [109, 770] width 154 height 20
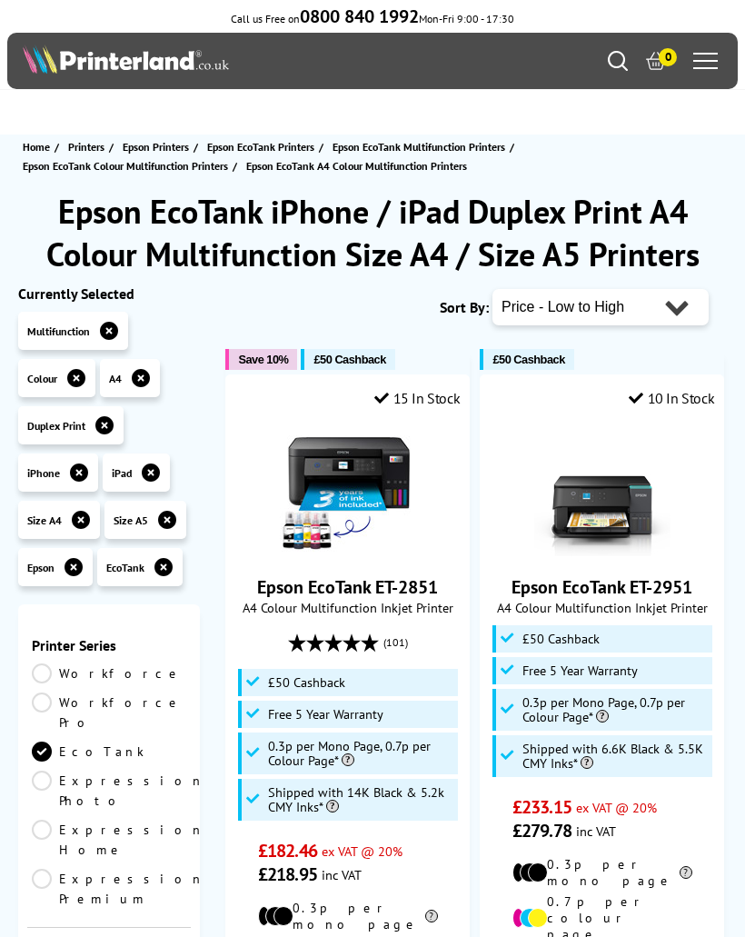
scroll to position [1839, 0]
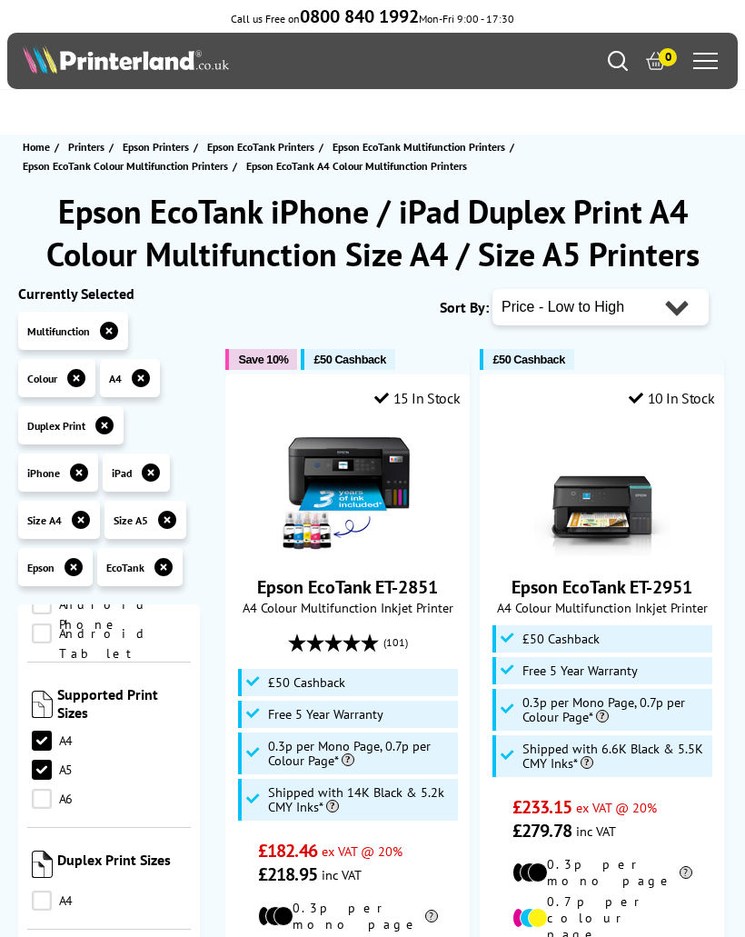
click at [39, 789] on link "A6" at bounding box center [109, 799] width 154 height 20
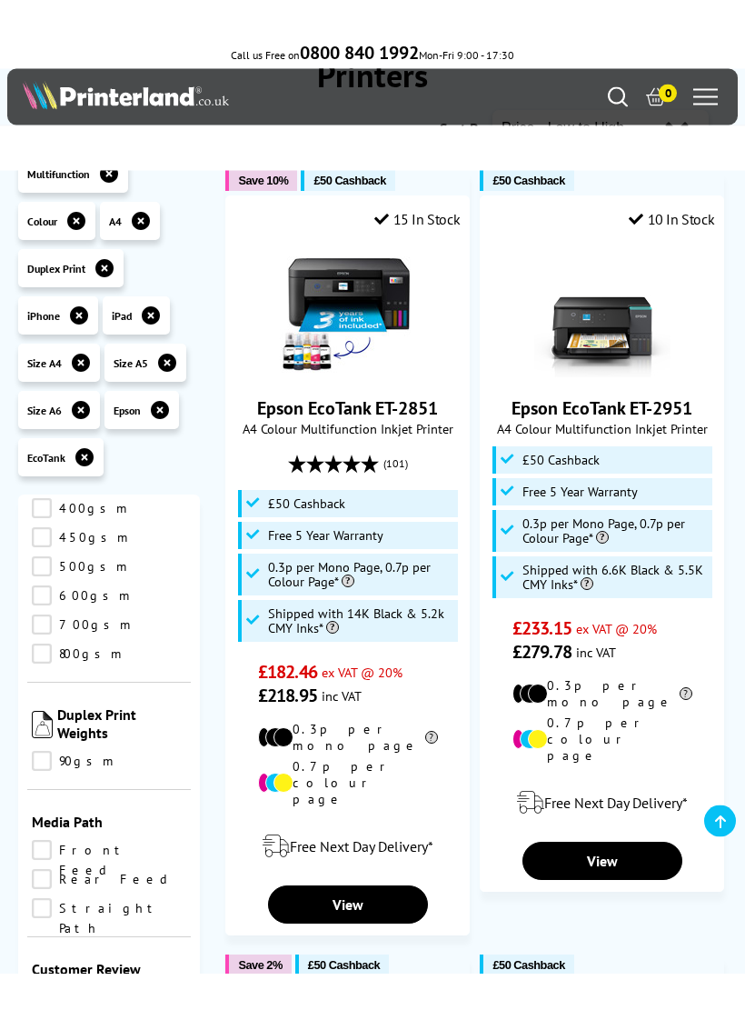
scroll to position [2874, 0]
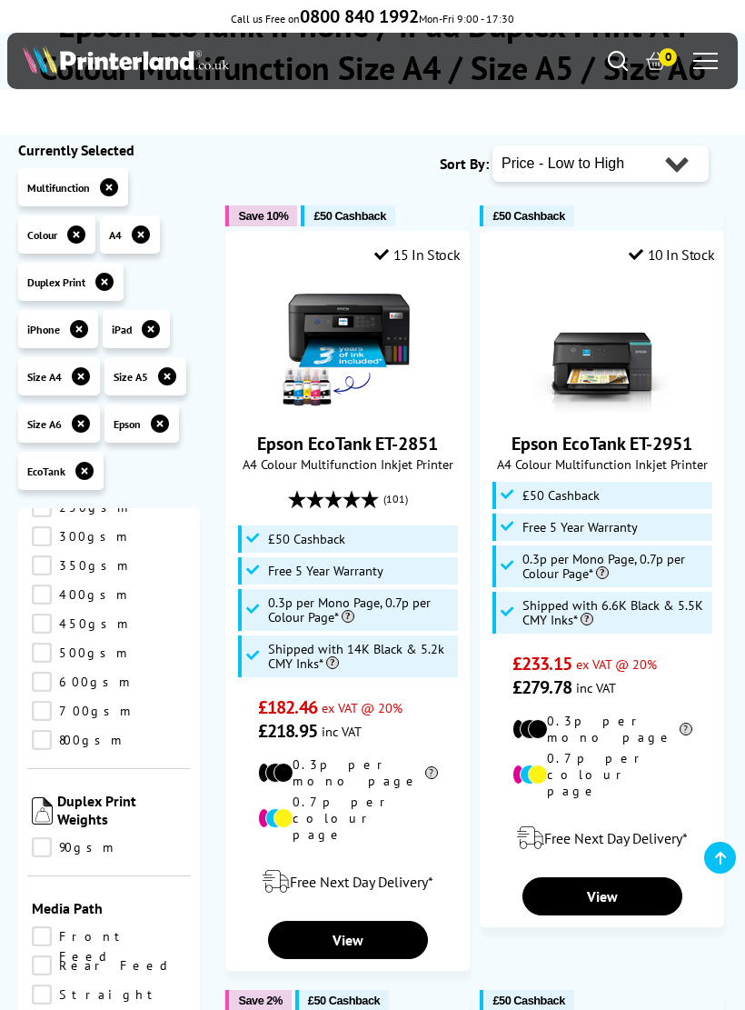
click at [396, 349] on img at bounding box center [348, 345] width 136 height 136
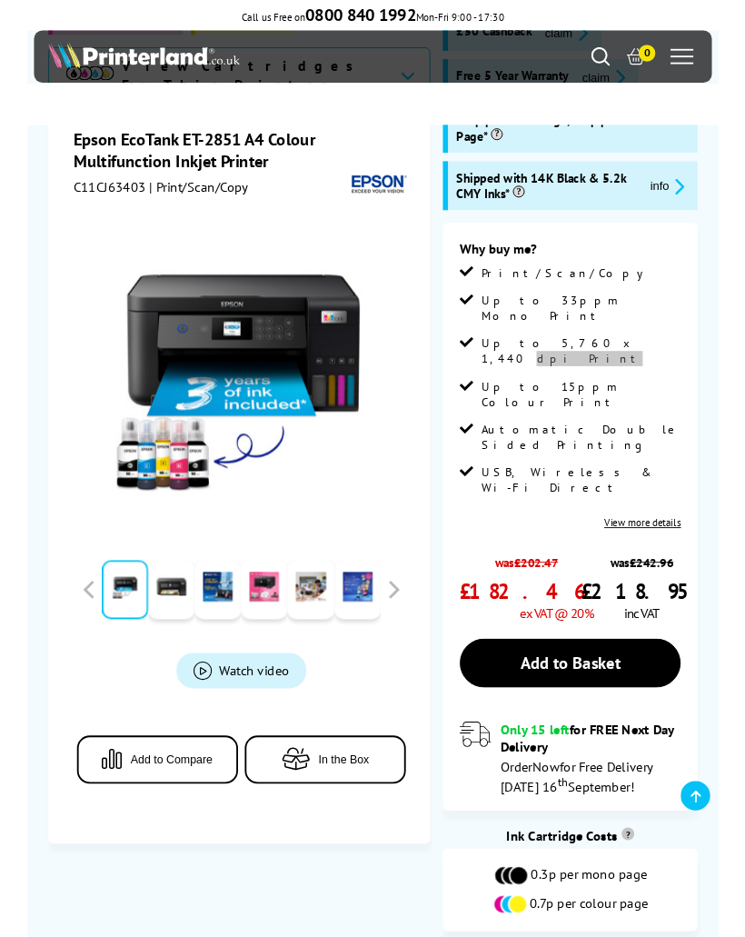
scroll to position [285, 0]
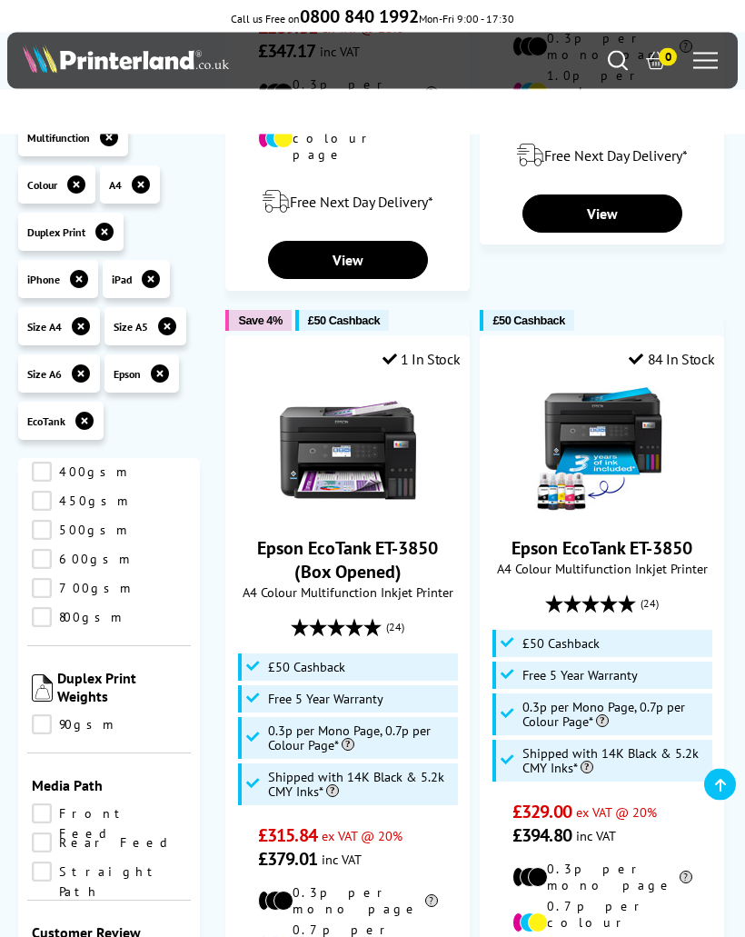
scroll to position [3181, 0]
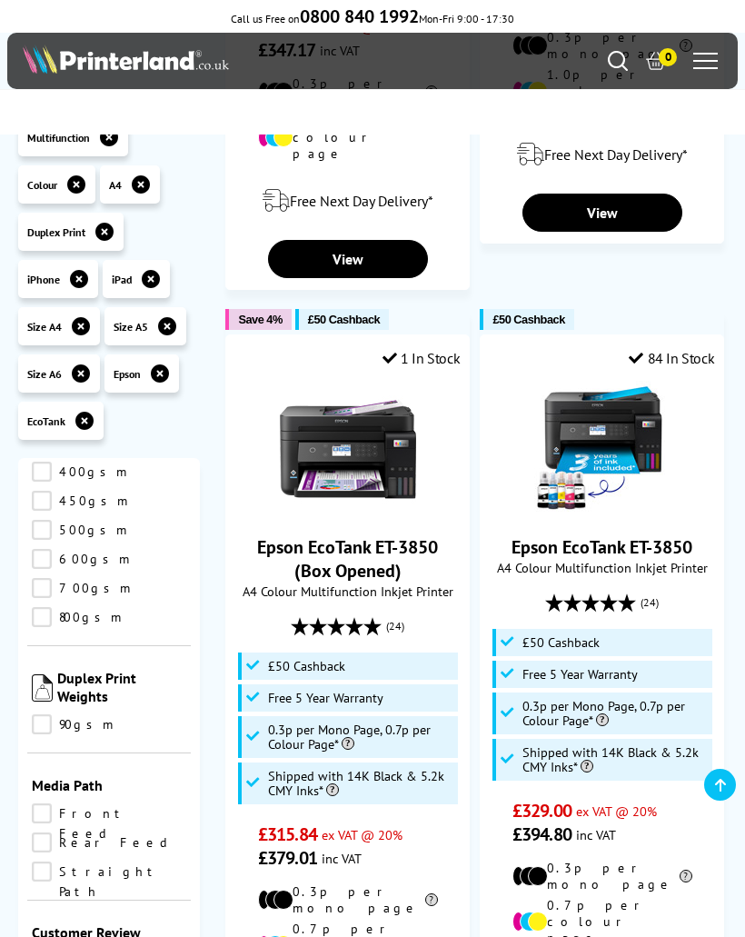
click at [409, 381] on img at bounding box center [348, 449] width 136 height 136
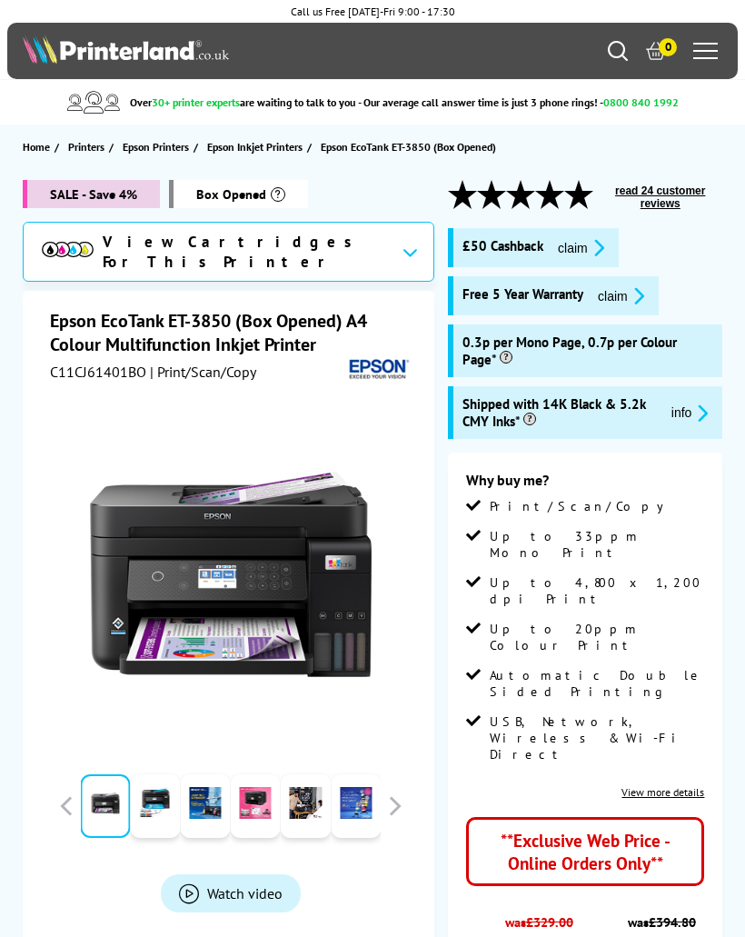
click at [284, 186] on span "Box Opened" at bounding box center [238, 194] width 139 height 28
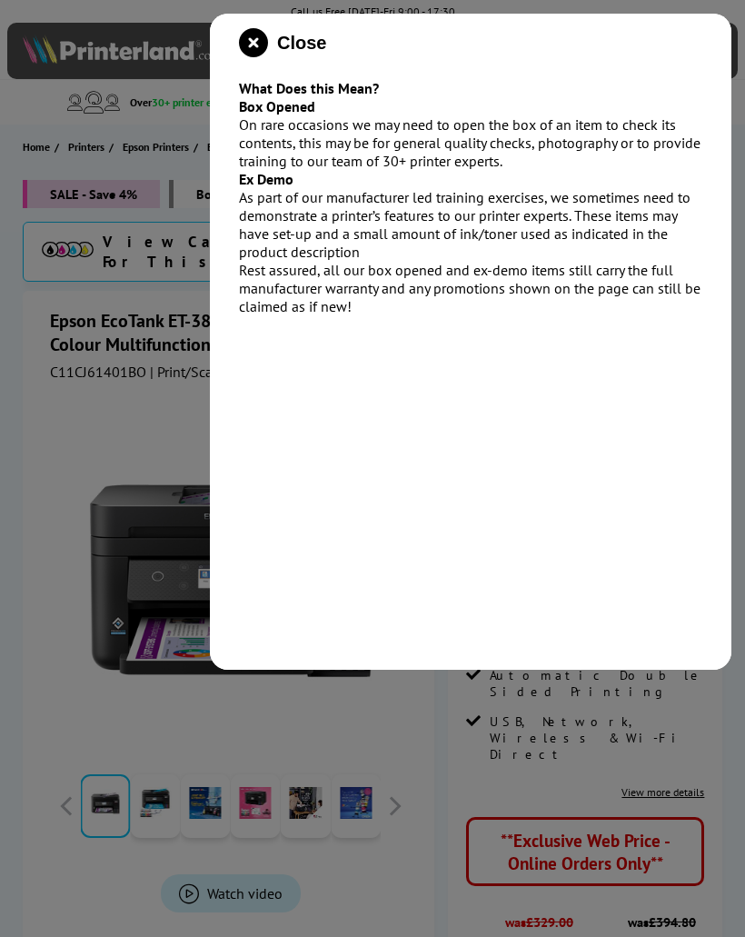
click at [253, 39] on icon "close modal" at bounding box center [253, 42] width 29 height 29
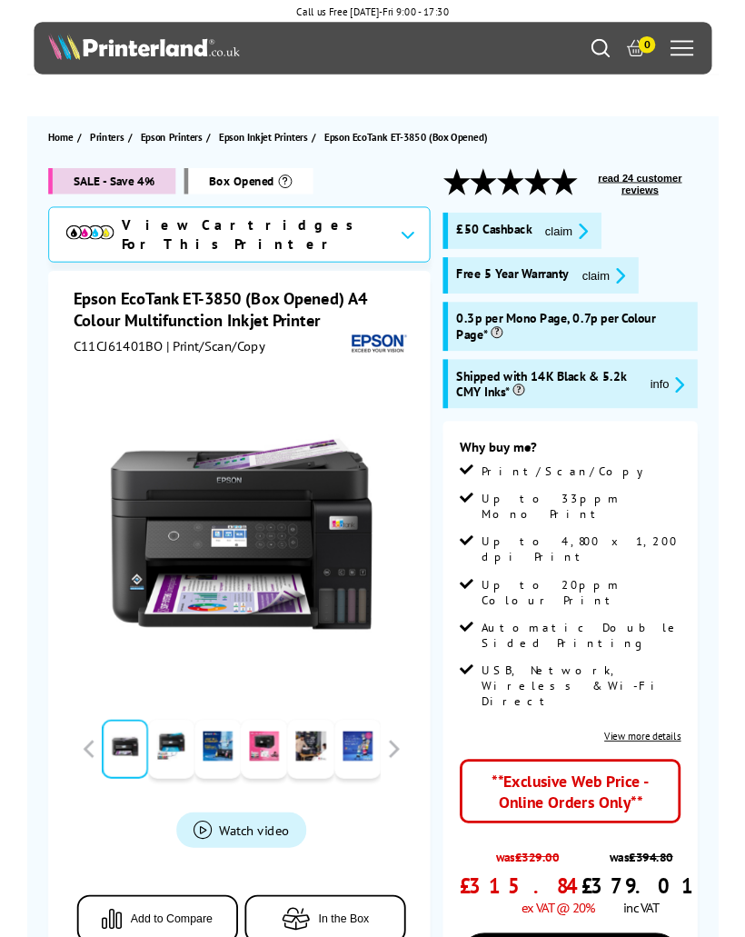
scroll to position [73, 0]
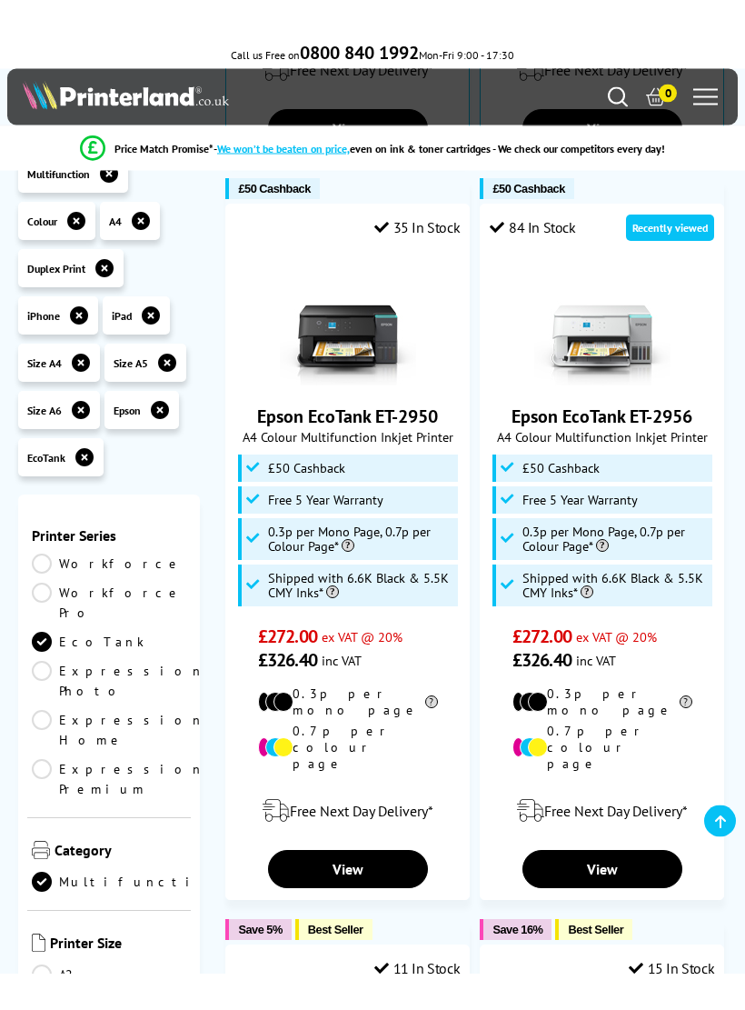
scroll to position [1785, 0]
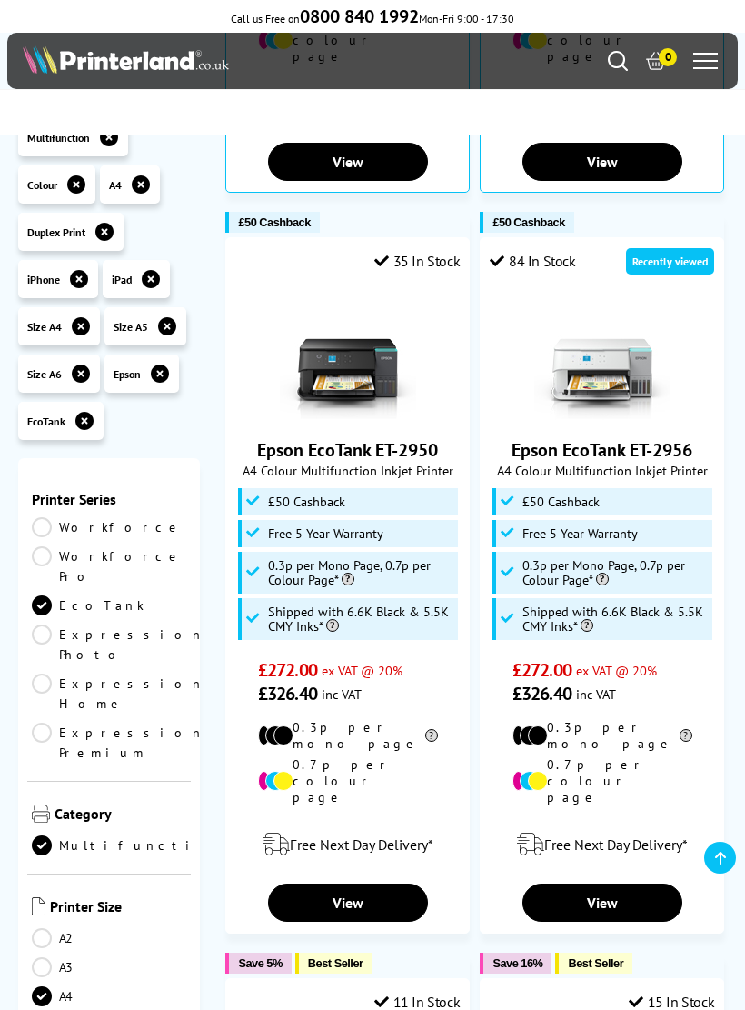
click at [636, 284] on img at bounding box center [602, 352] width 136 height 136
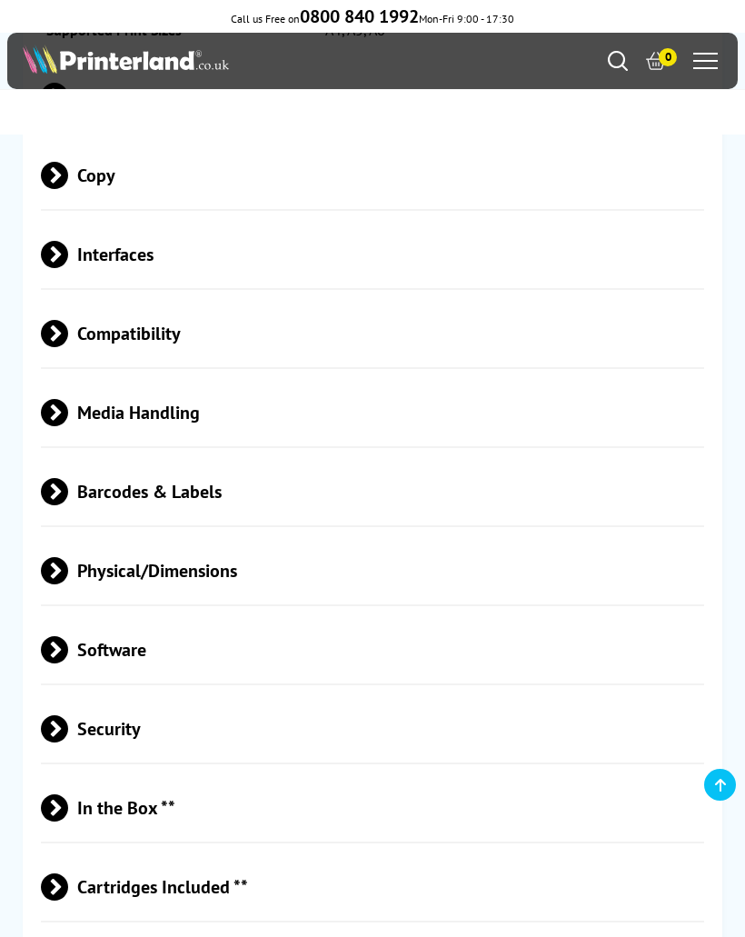
scroll to position [3636, 0]
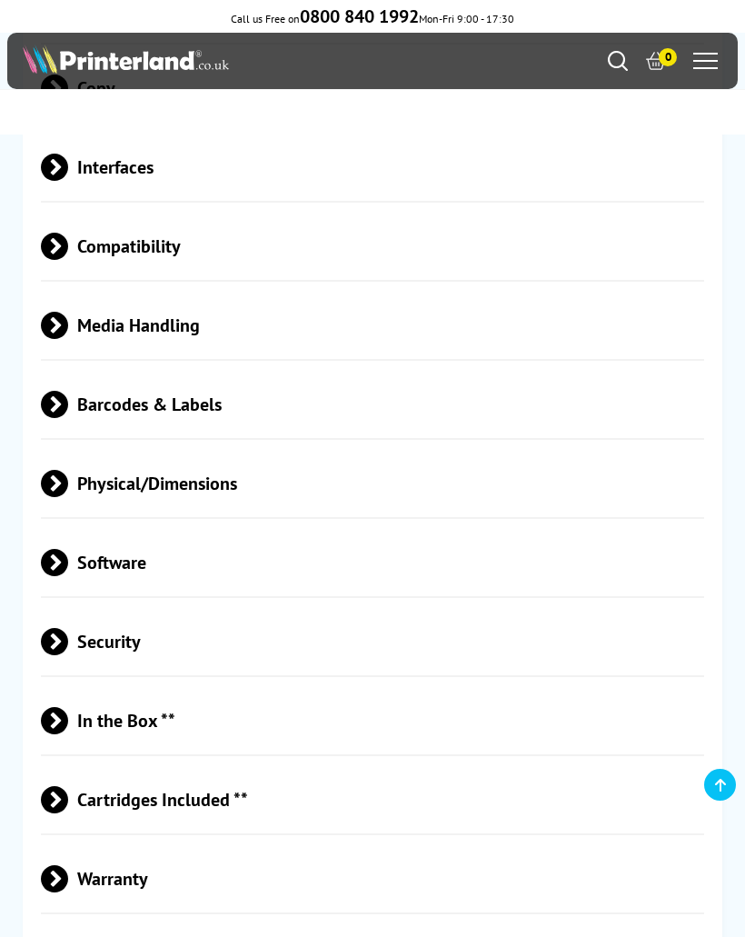
click at [489, 216] on span "Compatibility" at bounding box center [372, 246] width 663 height 68
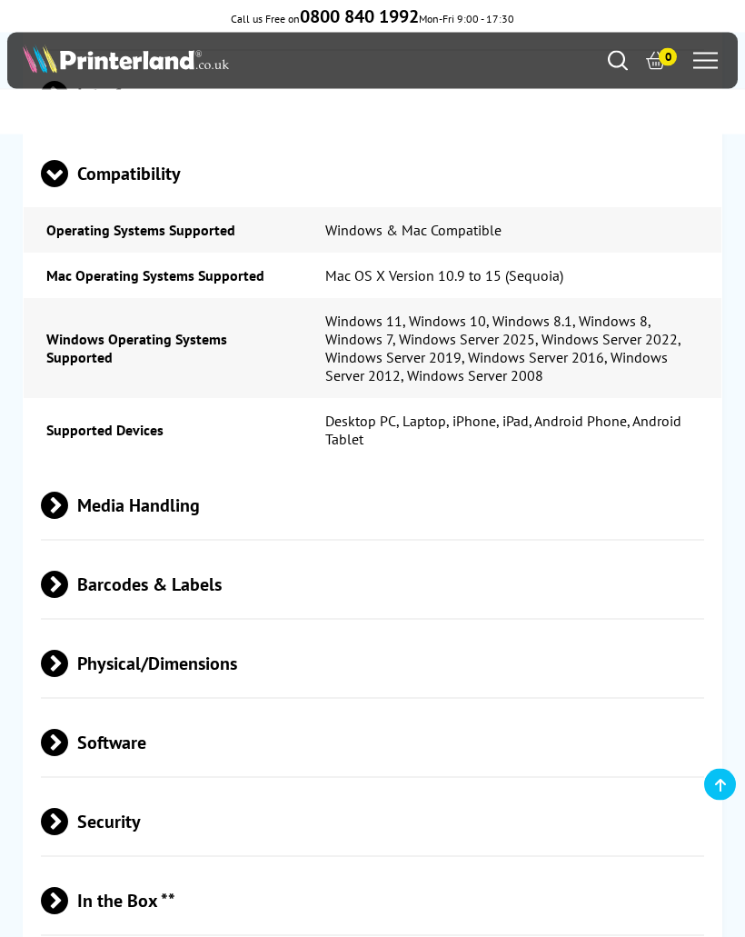
scroll to position [3702, 0]
